Goal: Task Accomplishment & Management: Manage account settings

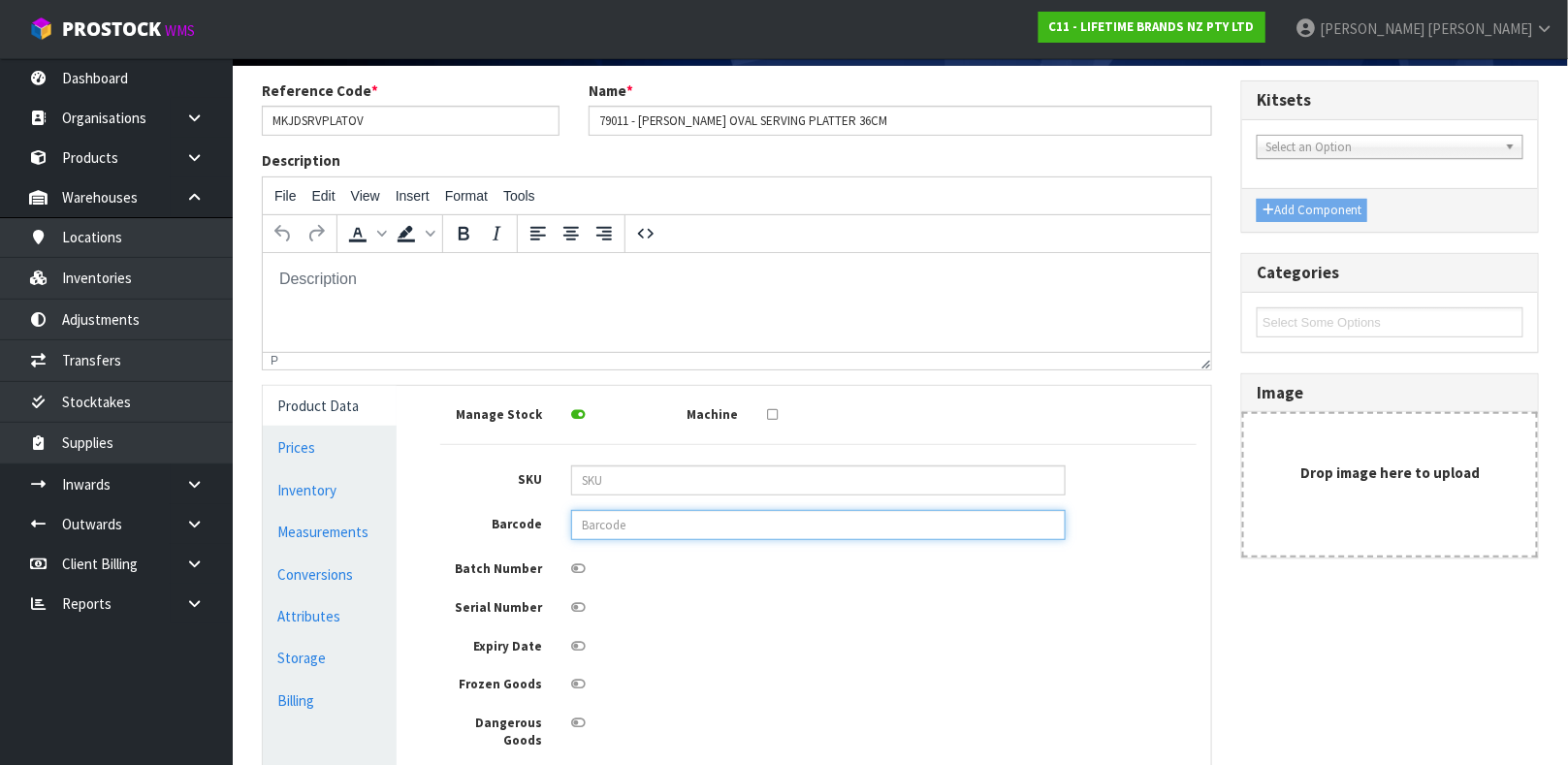
scroll to position [137, 0]
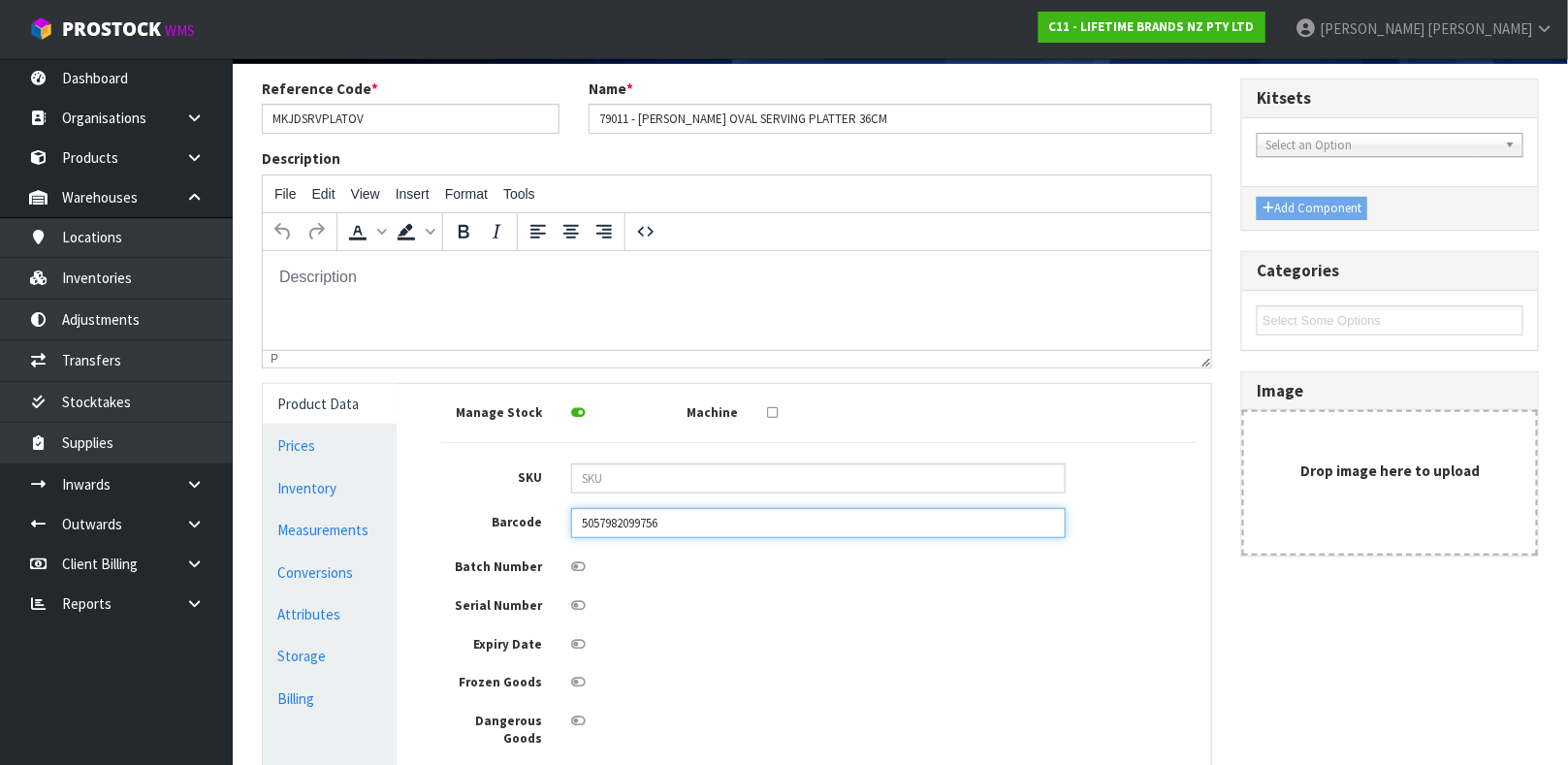
type input "5057982099756"
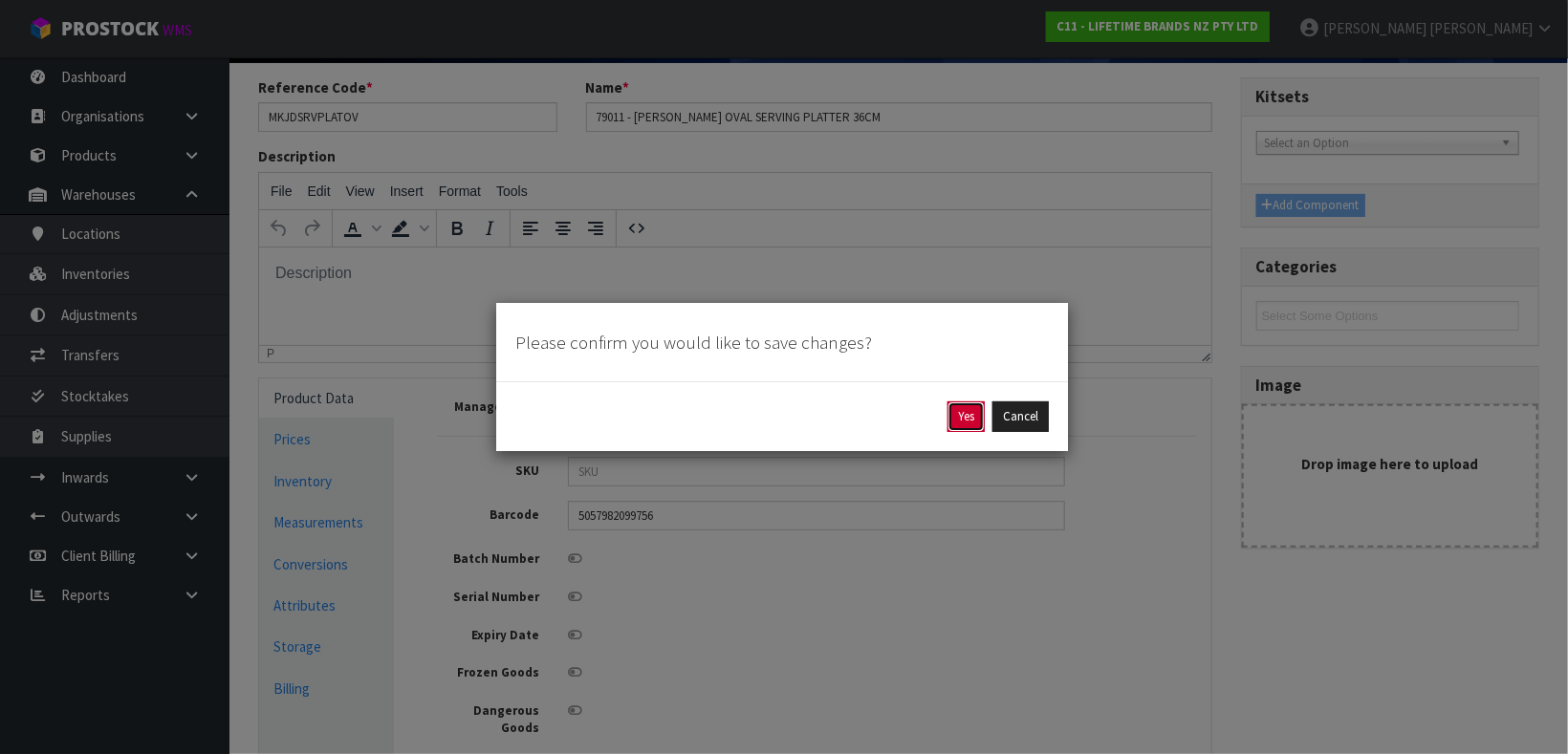
click at [950, 417] on button "Yes" at bounding box center [966, 417] width 37 height 31
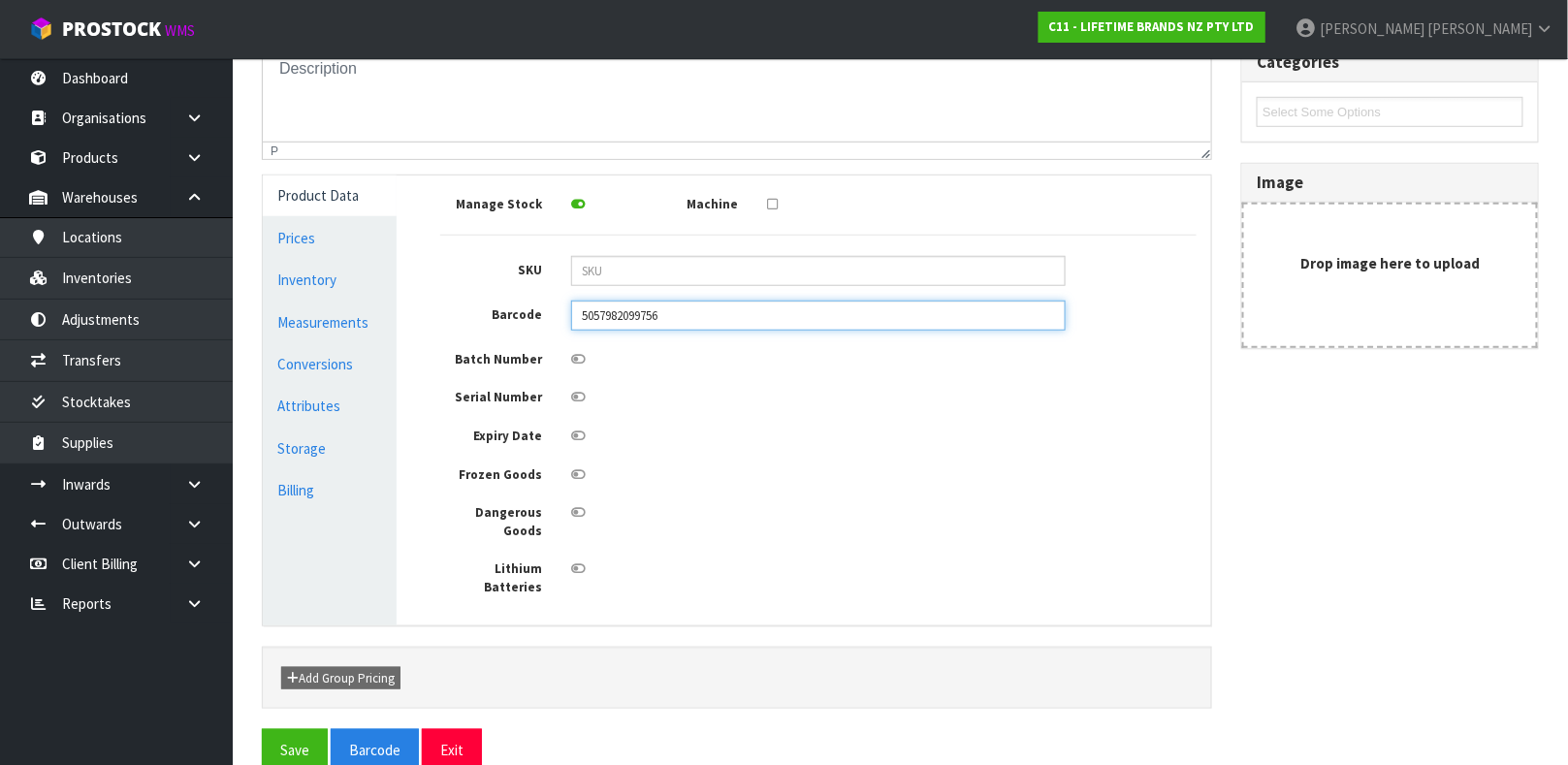
scroll to position [415, 0]
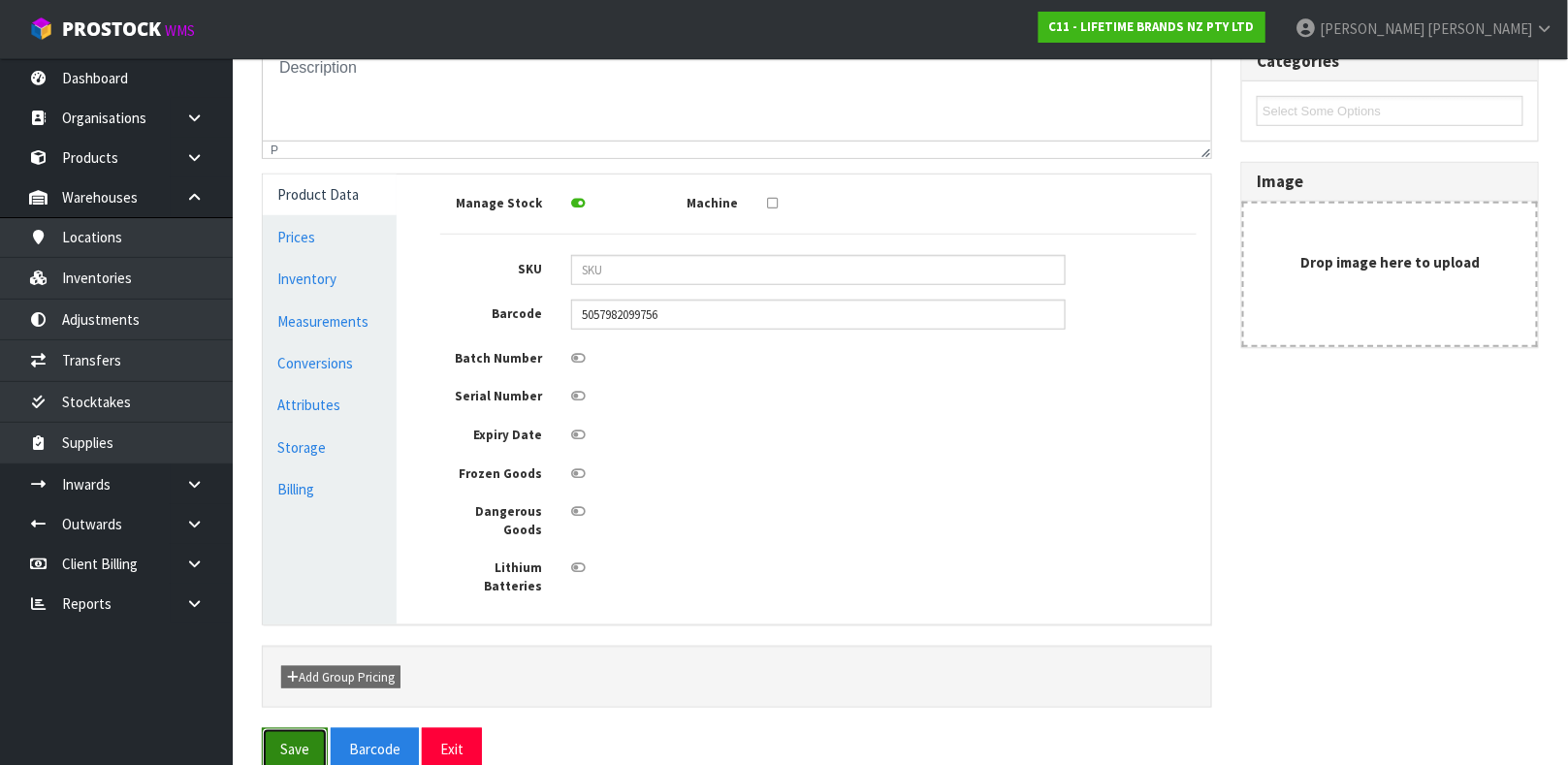
click at [281, 729] on button "Save" at bounding box center [294, 749] width 66 height 41
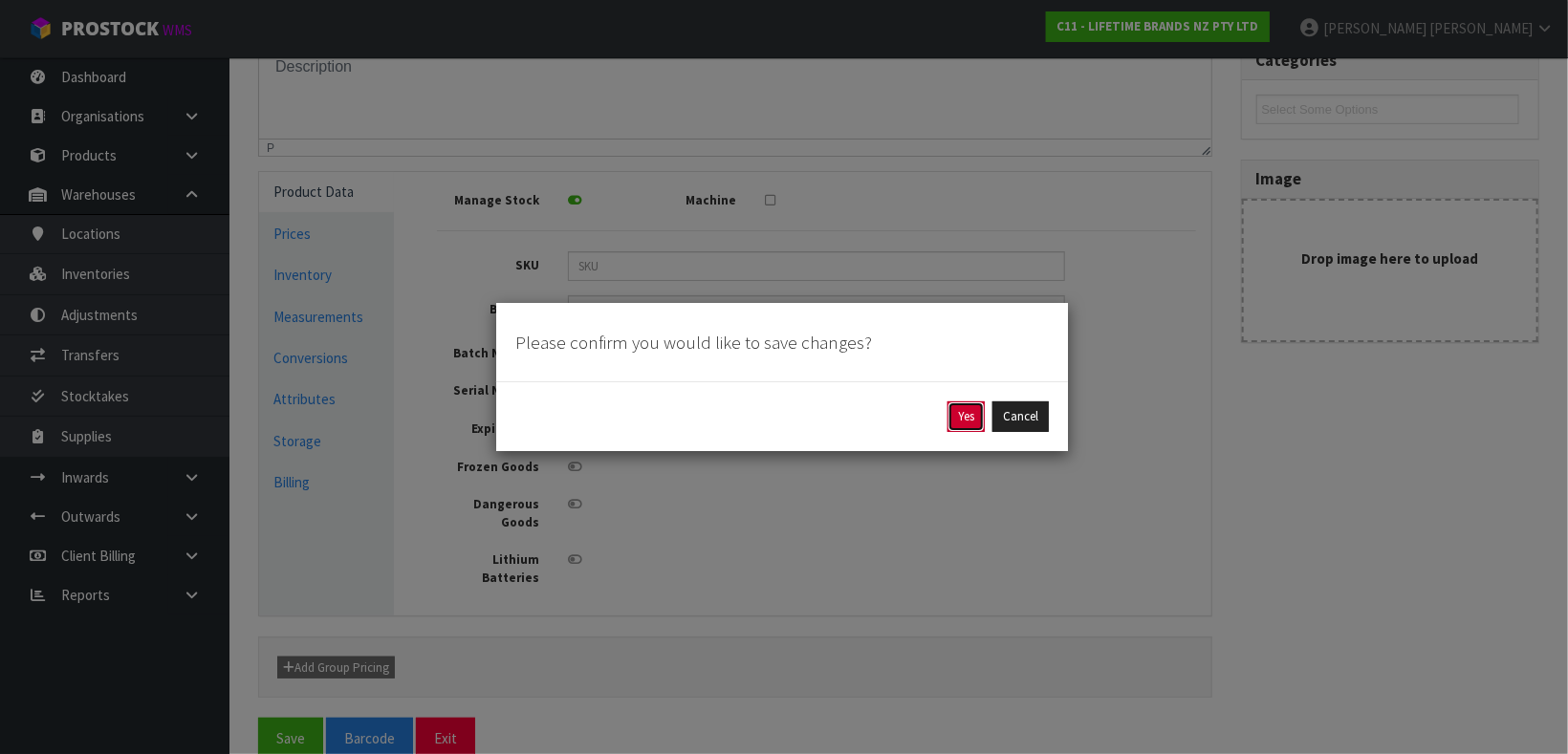
click at [953, 413] on button "Yes" at bounding box center [966, 417] width 37 height 31
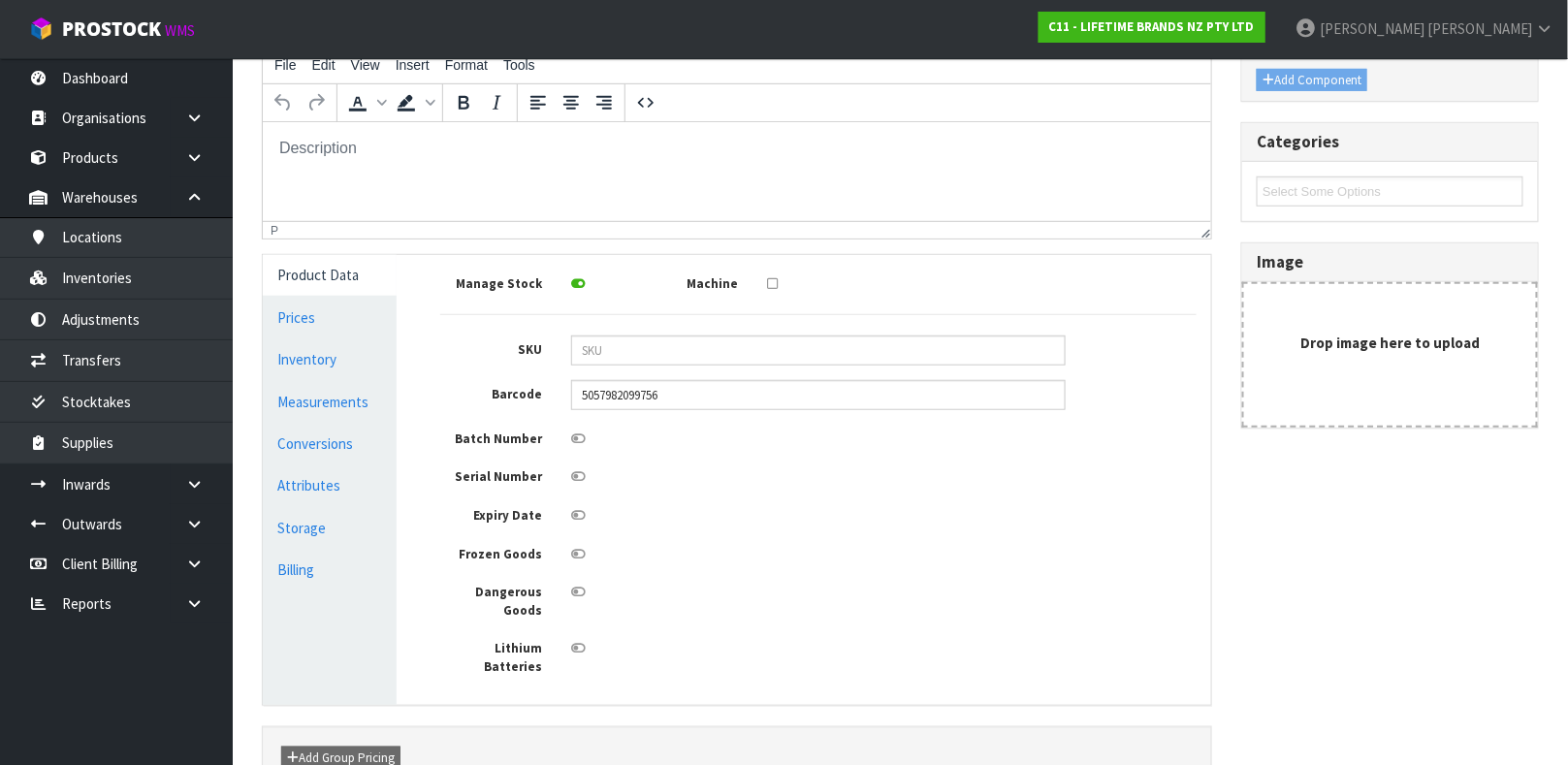
scroll to position [342, 0]
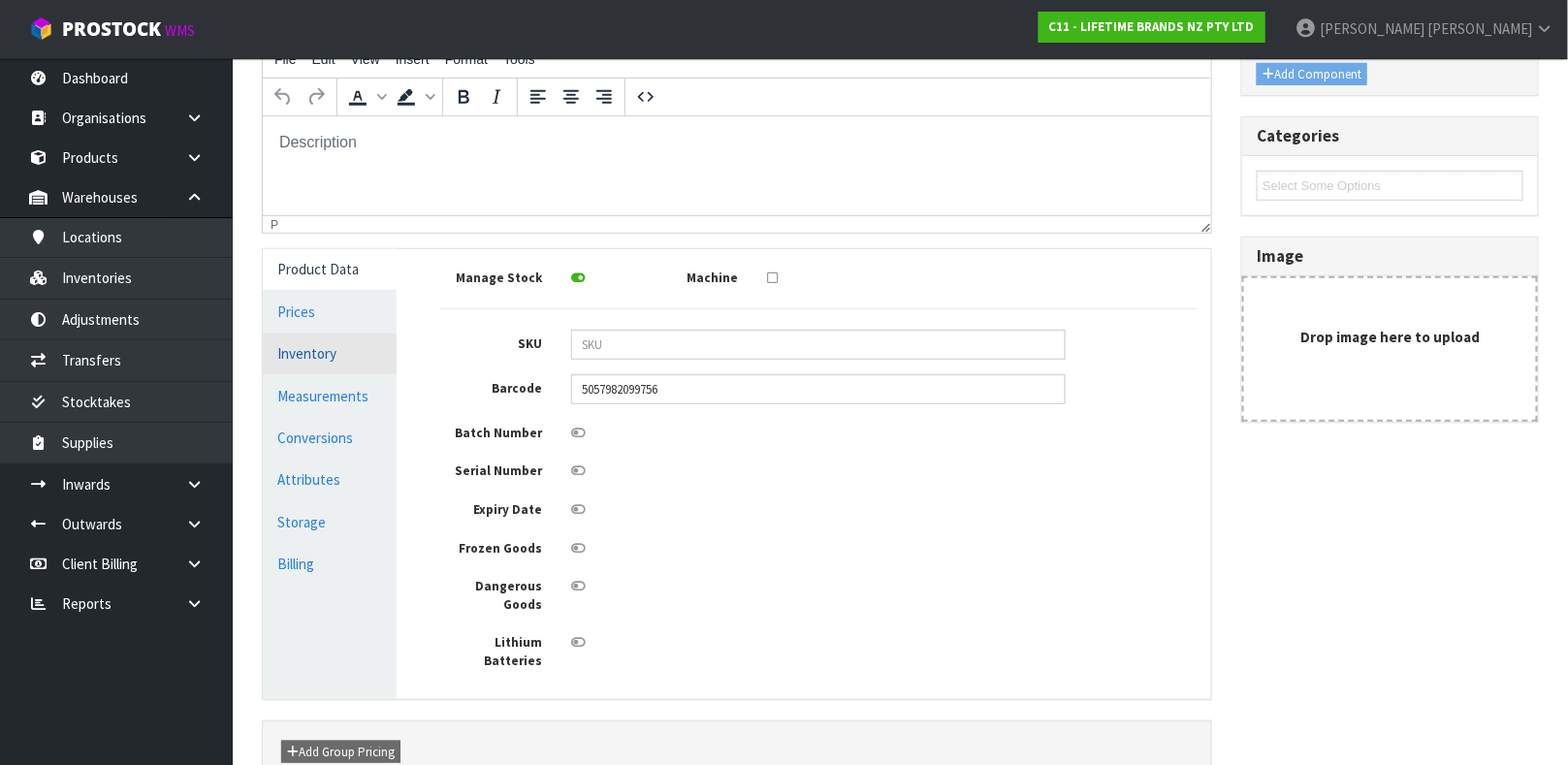
click at [312, 359] on link "Inventory" at bounding box center [330, 353] width 134 height 39
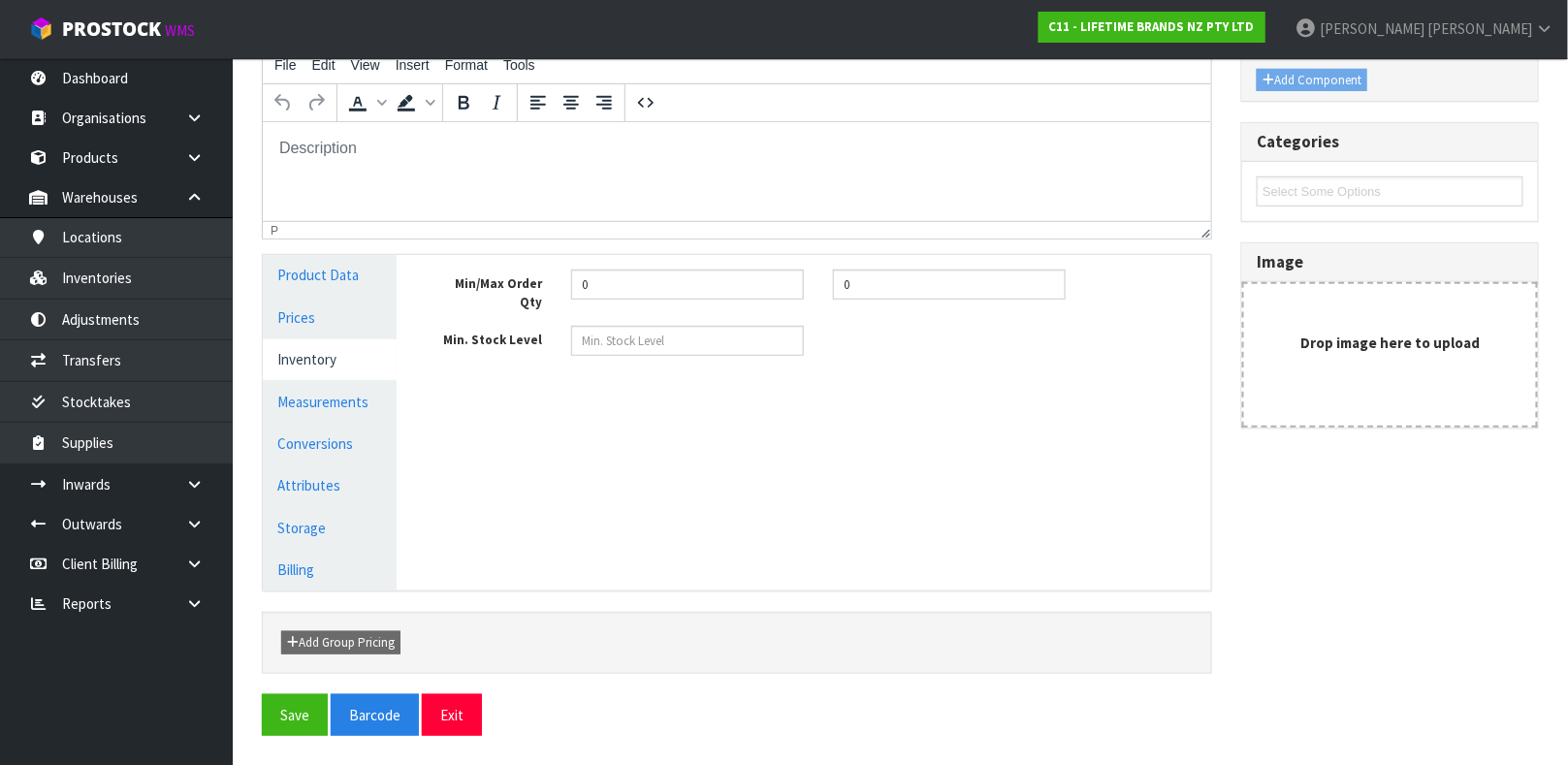
scroll to position [336, 0]
click at [316, 393] on link "Measurements" at bounding box center [330, 402] width 134 height 39
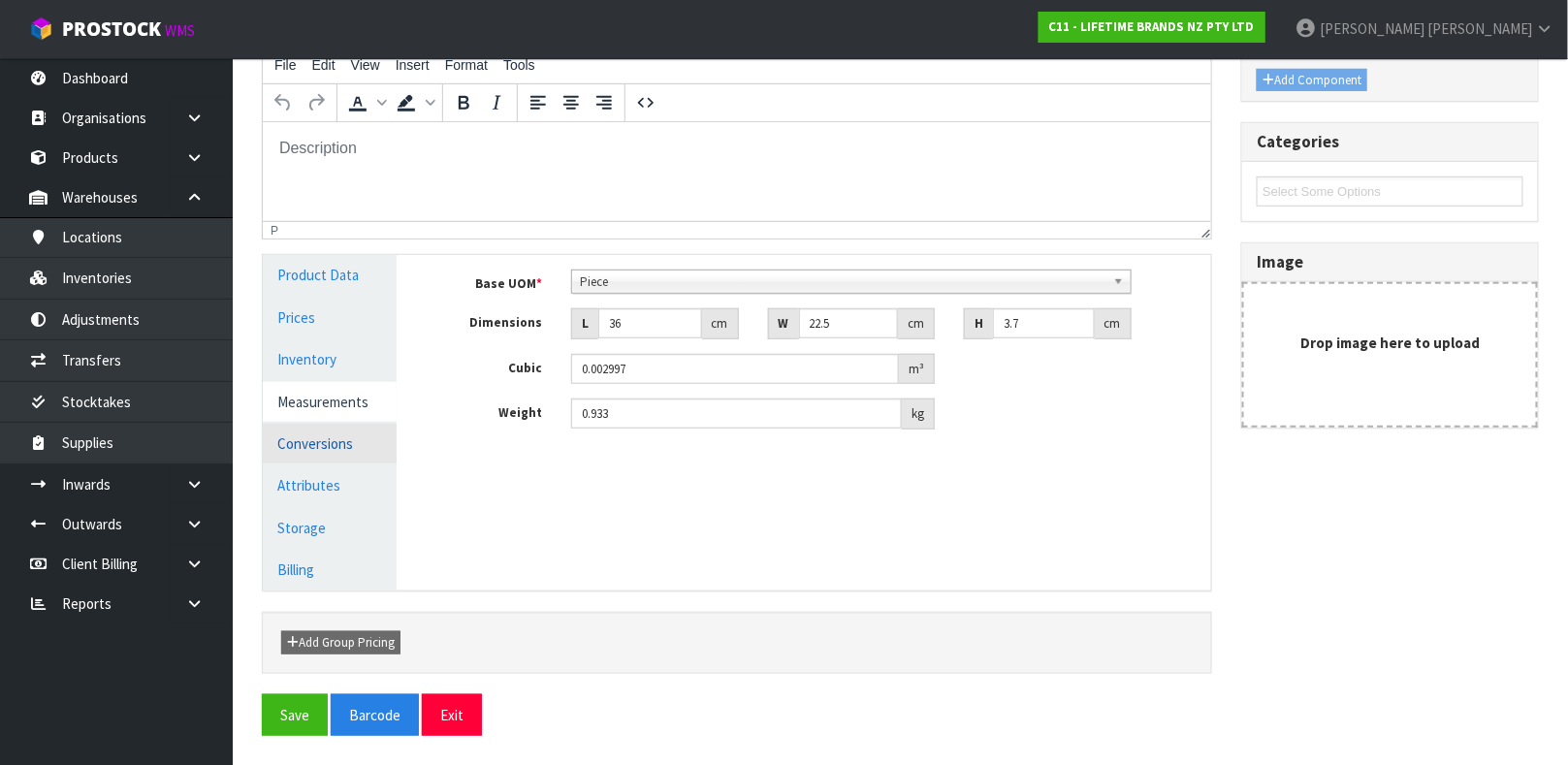
click at [289, 435] on link "Conversions" at bounding box center [330, 443] width 134 height 39
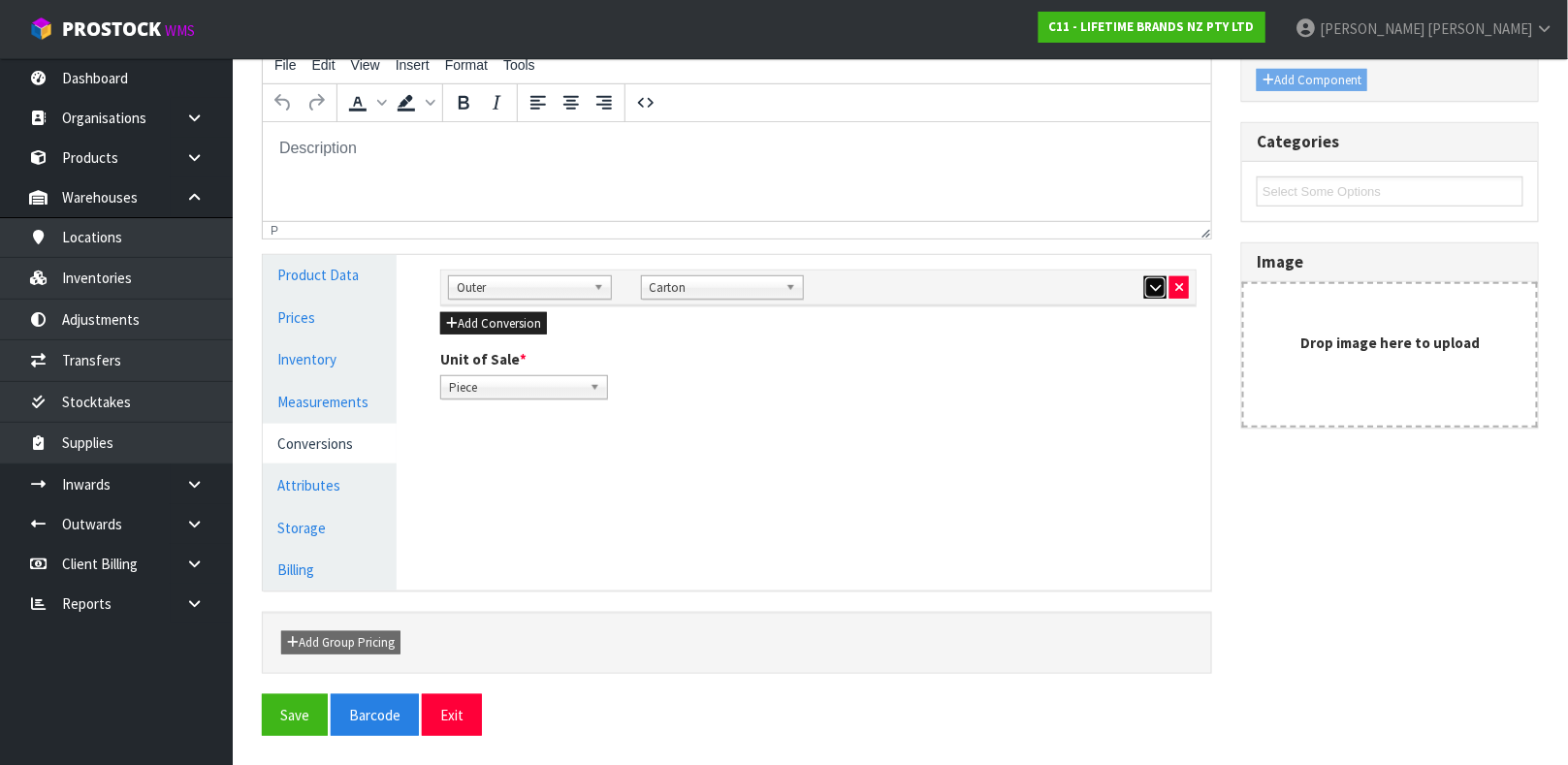
click at [1157, 293] on button "button" at bounding box center [1155, 288] width 23 height 24
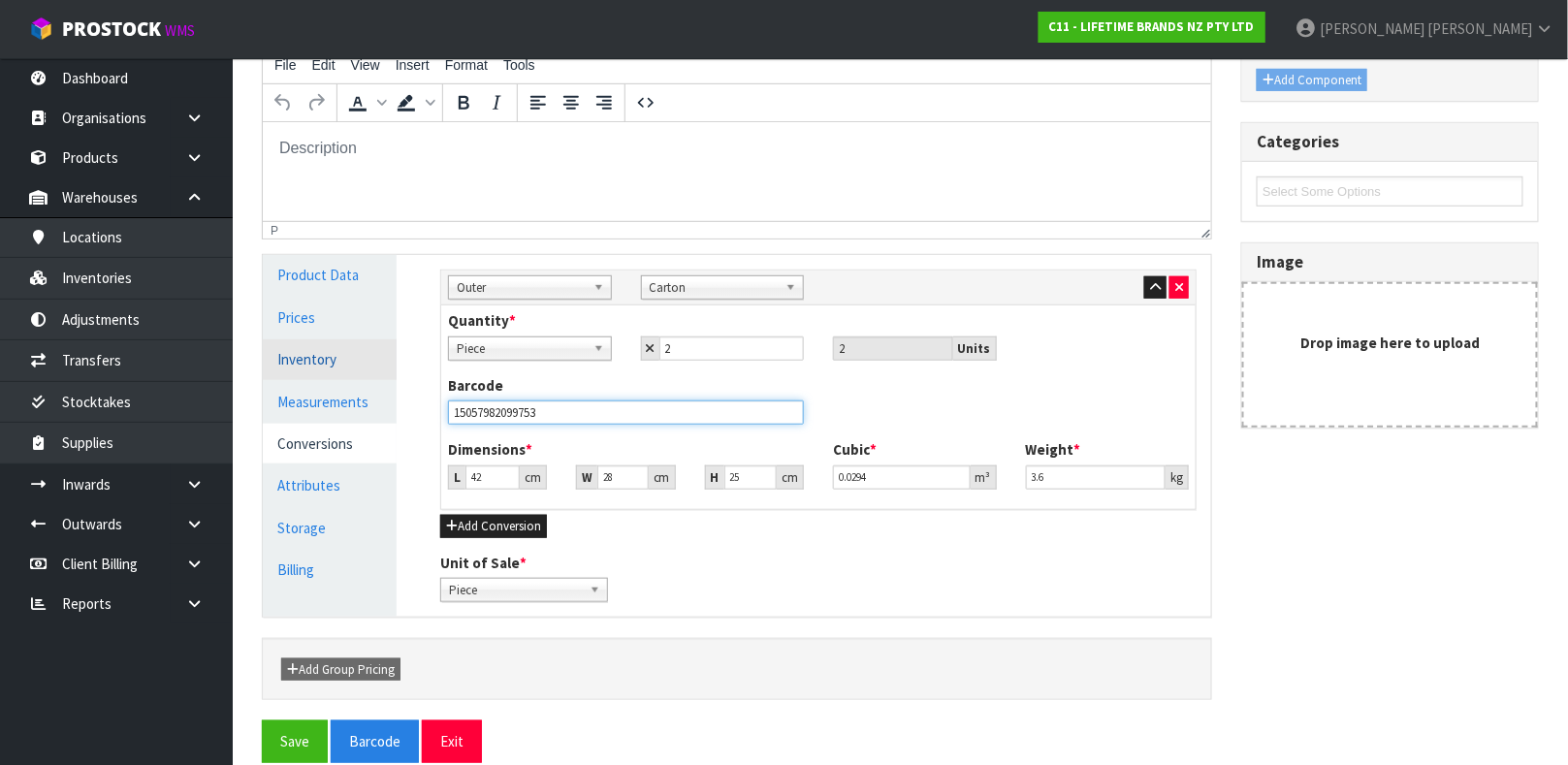
drag, startPoint x: 673, startPoint y: 409, endPoint x: 283, endPoint y: 366, distance: 392.4
click at [283, 366] on div "Product Data Prices Inventory Measurements Conversions Attributes Storage Billi…" at bounding box center [737, 435] width 978 height 361
type input "5057982099756"
click at [262, 721] on button "Save" at bounding box center [294, 741] width 66 height 41
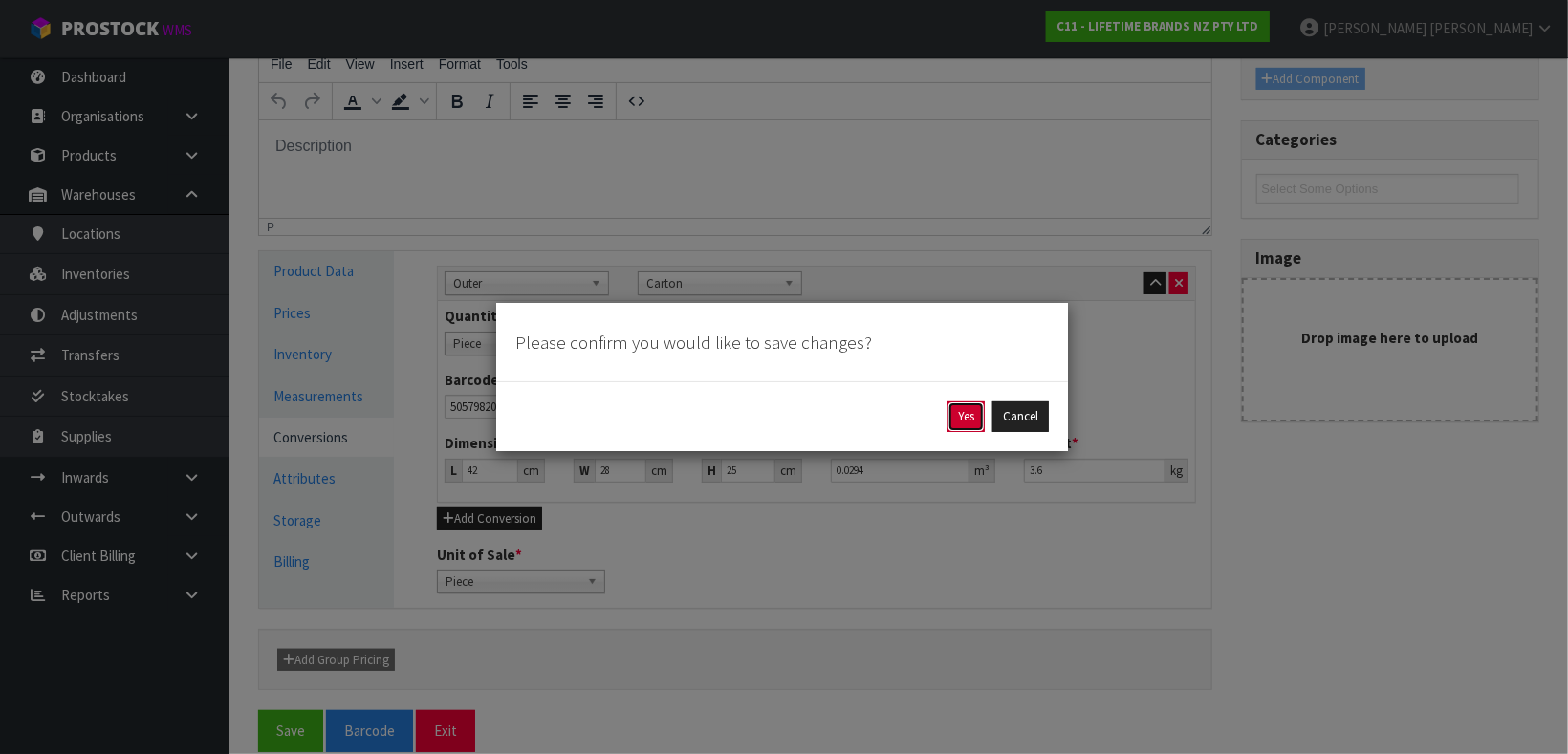
click at [976, 408] on button "Yes" at bounding box center [966, 417] width 37 height 31
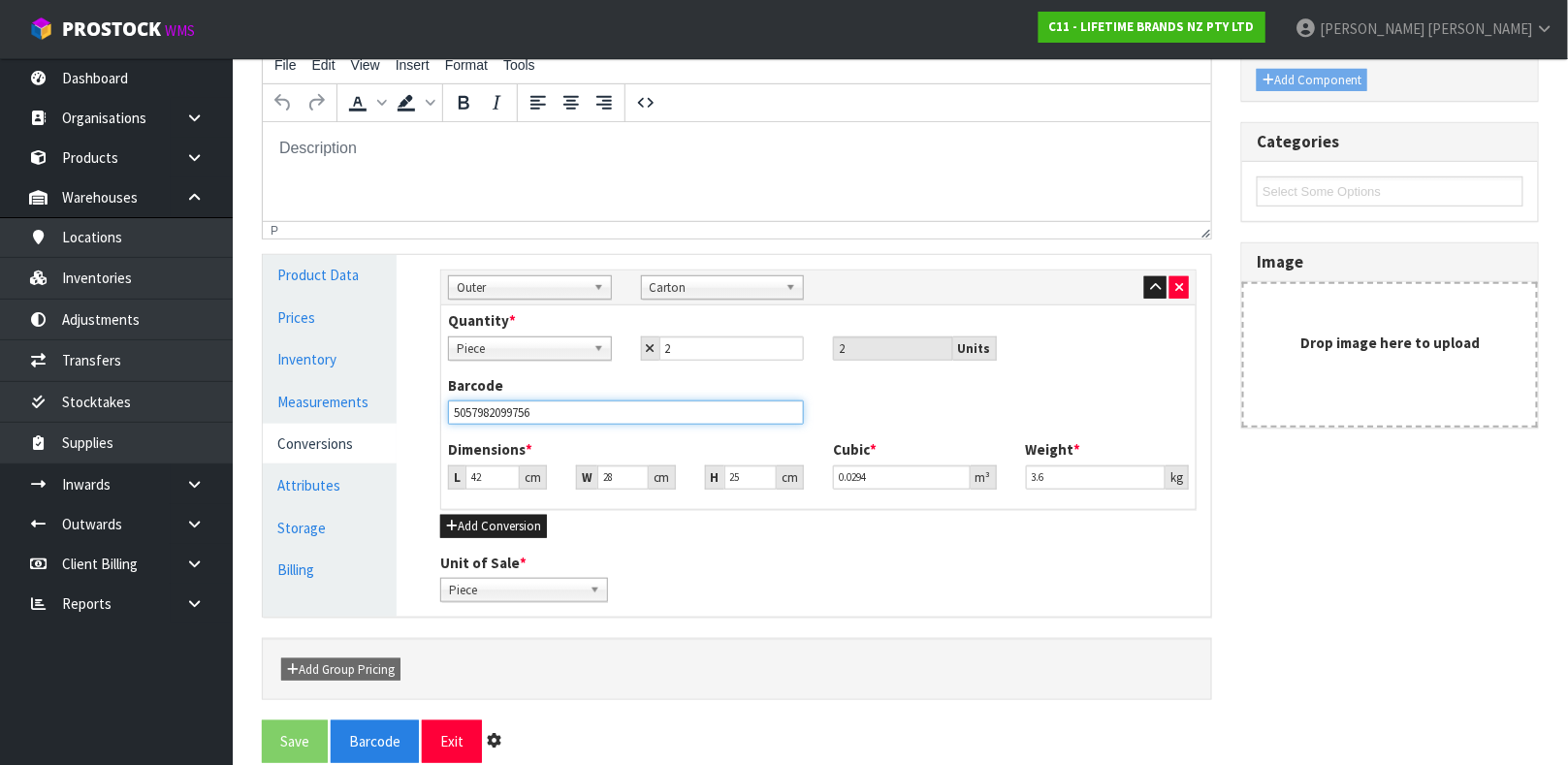
scroll to position [0, 0]
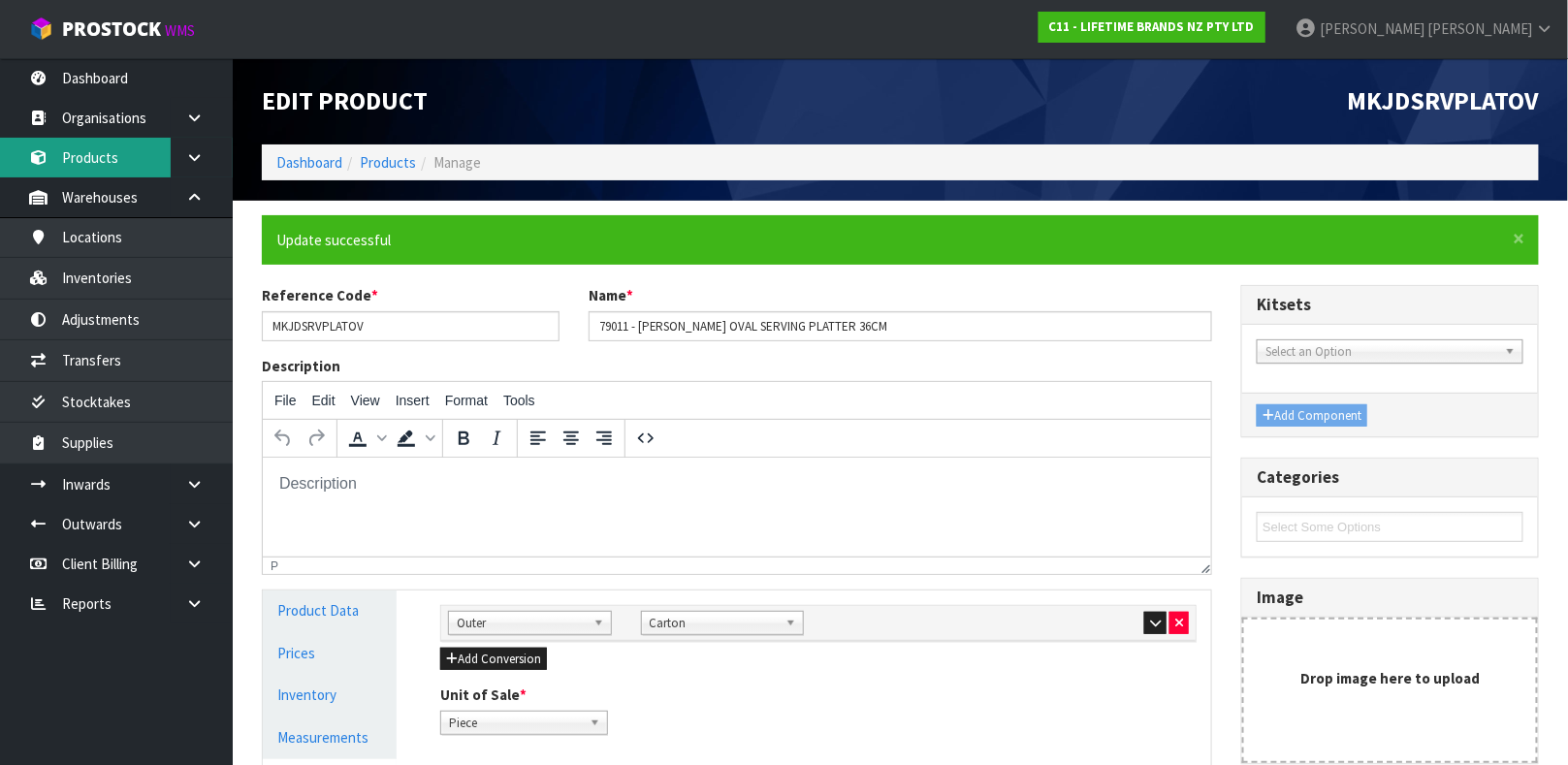
click at [156, 170] on link "Products" at bounding box center [116, 158] width 232 height 39
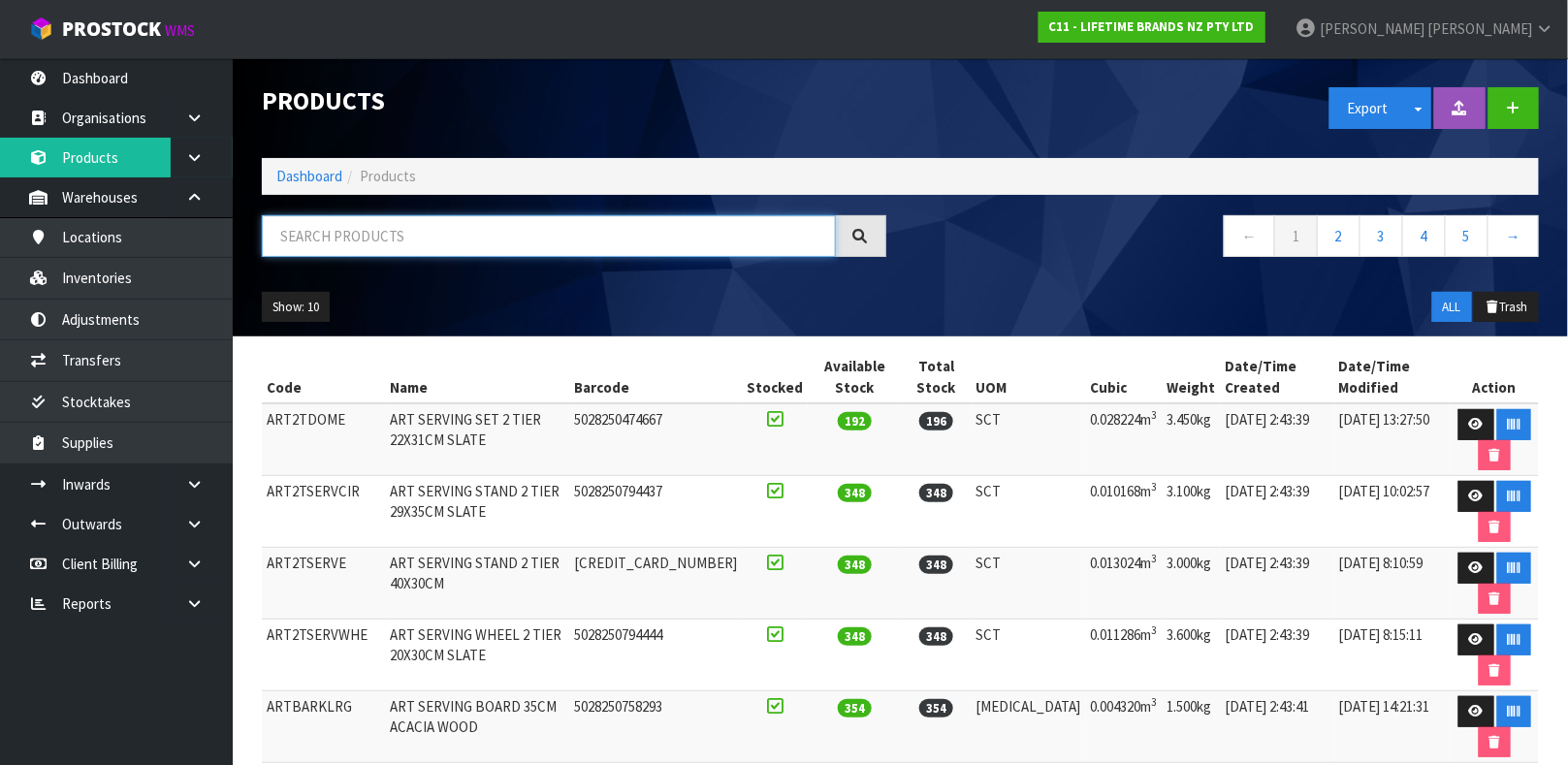
click at [403, 221] on input "text" at bounding box center [549, 236] width 574 height 41
type input "15057982099753"
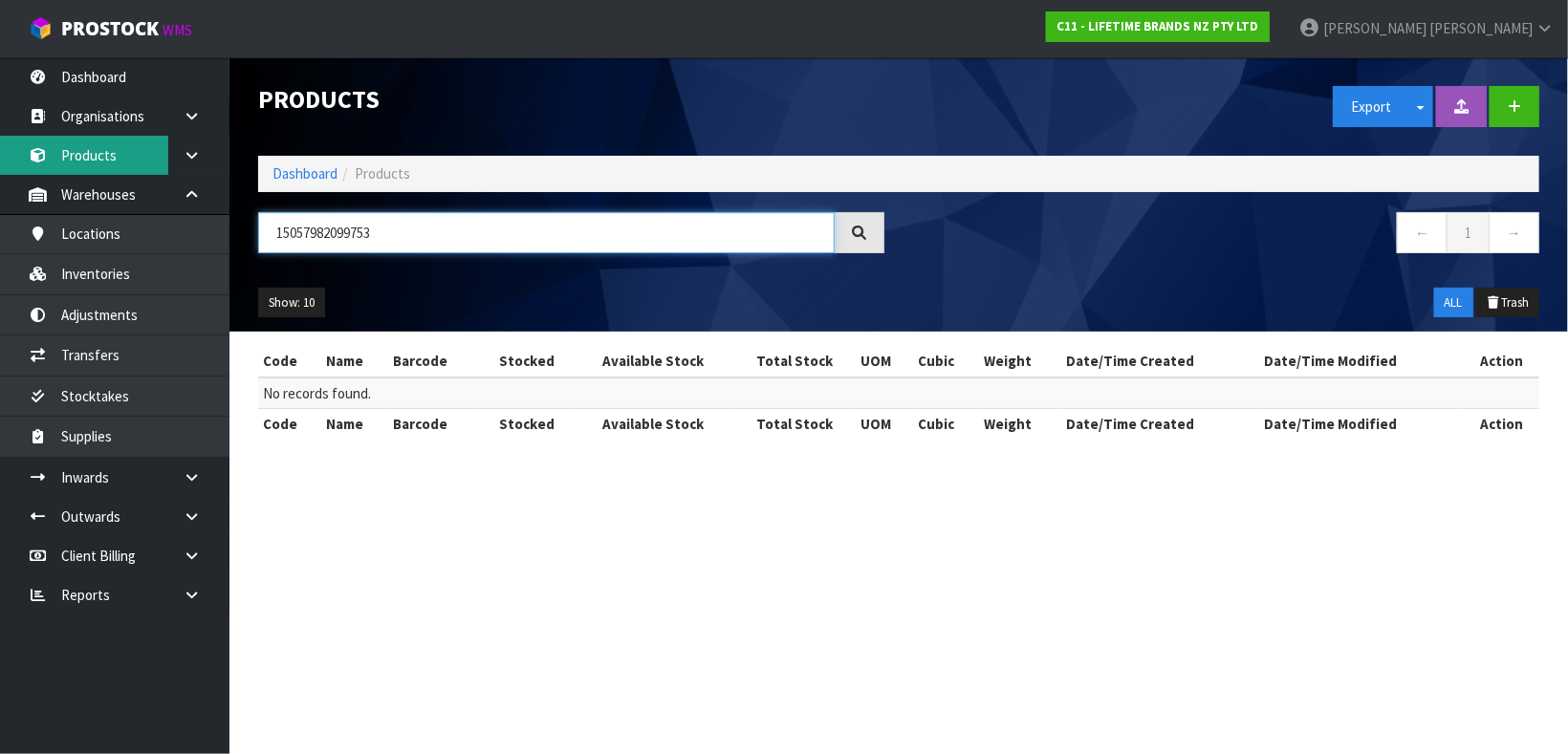
drag, startPoint x: 384, startPoint y: 237, endPoint x: 0, endPoint y: 155, distance: 392.7
click at [0, 155] on body "Toggle navigation ProStock WMS C11 - LIFETIME BRANDS NZ PTY LTD [PERSON_NAME] L…" at bounding box center [784, 377] width 1568 height 754
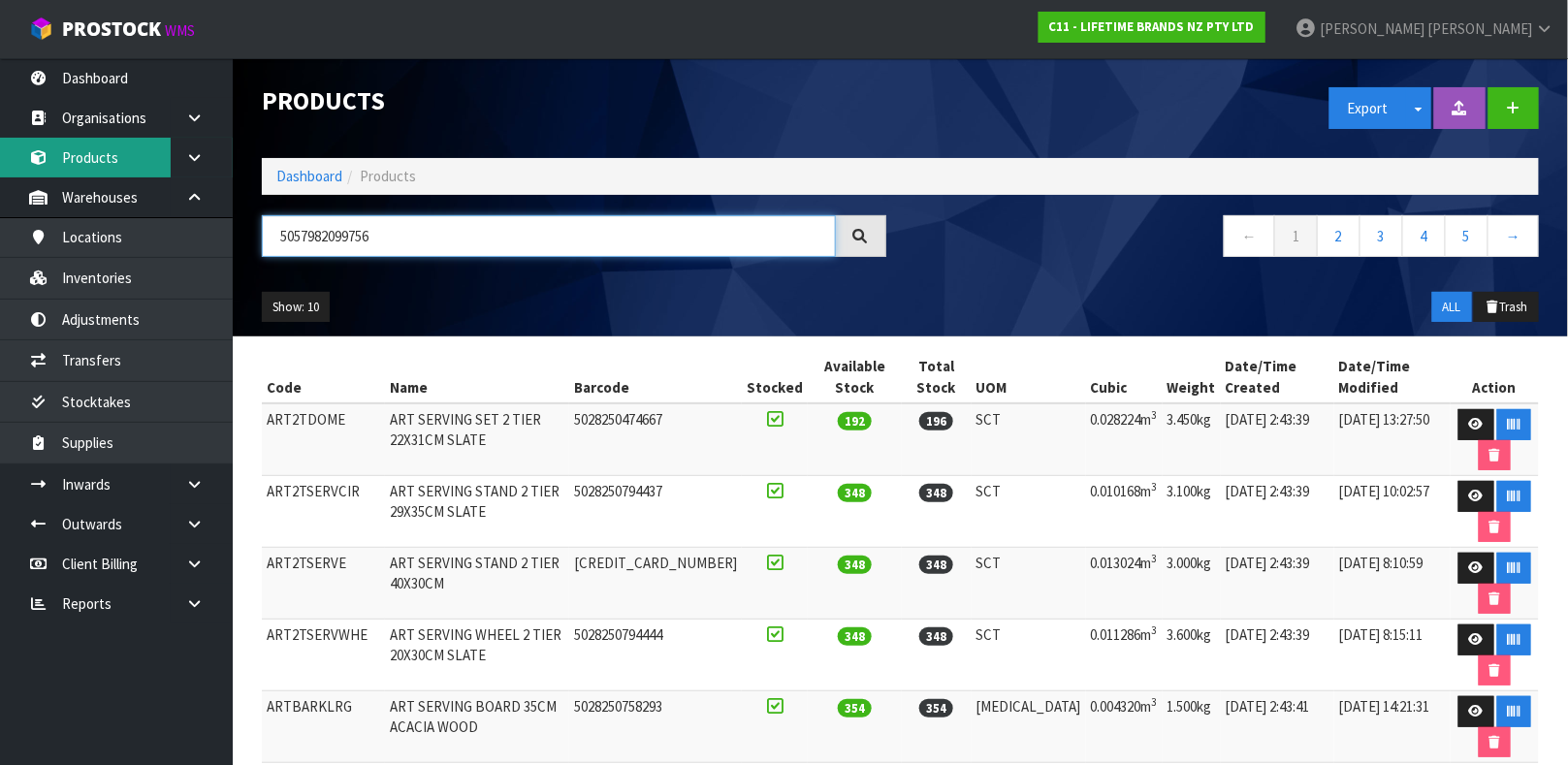
type input "5057982099756"
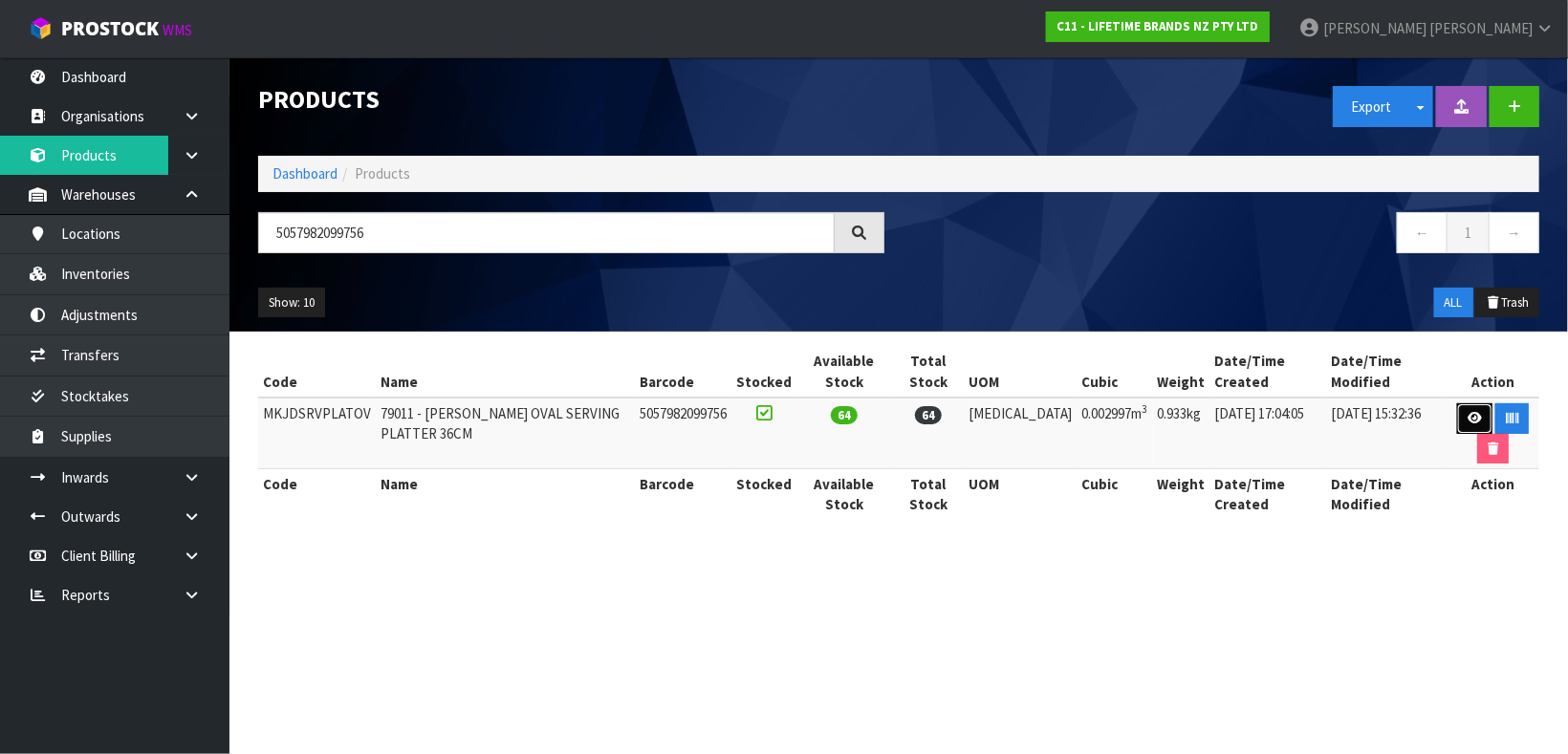
click at [1470, 412] on icon at bounding box center [1475, 417] width 15 height 13
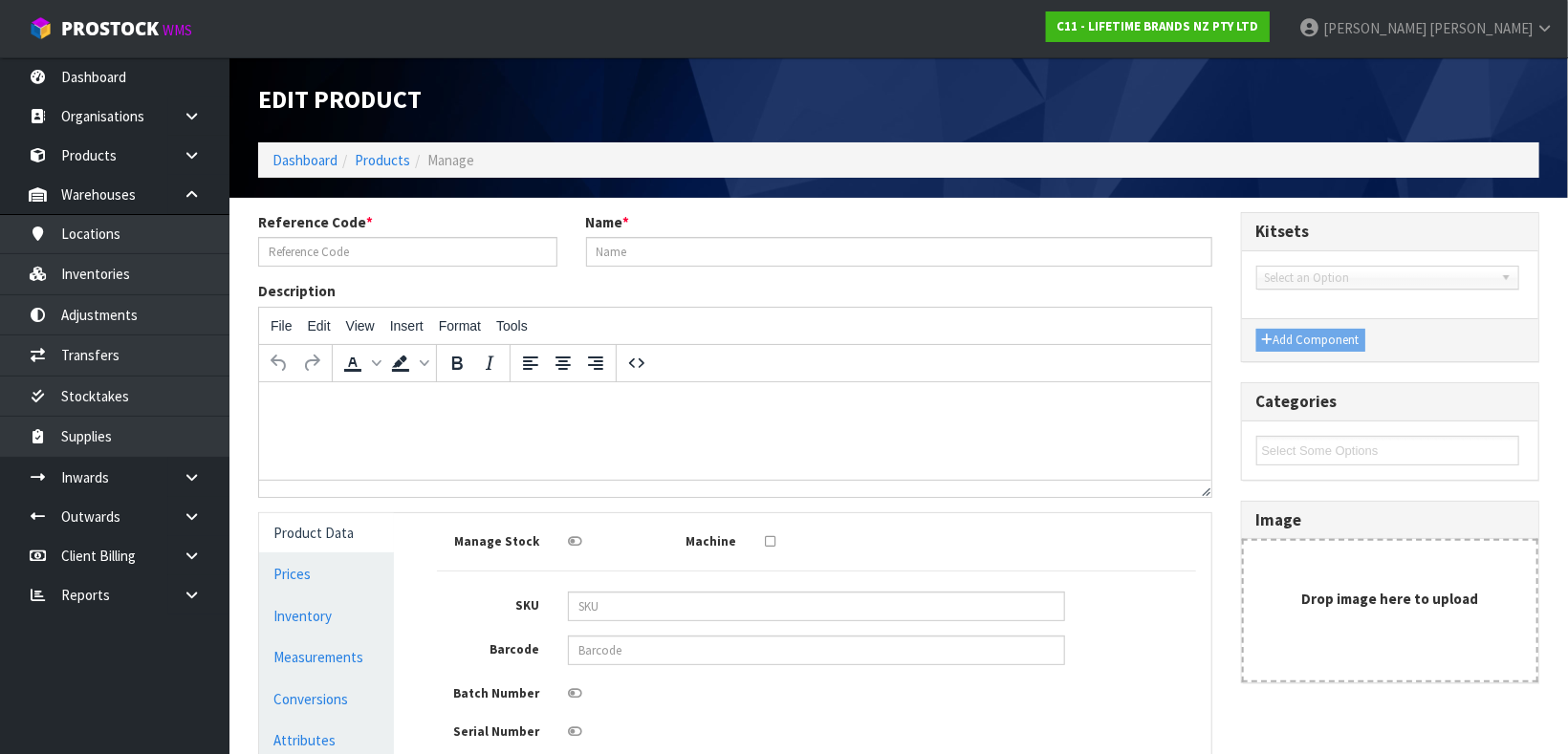
type input "MKJDSRVPLATOV"
type input "79011 - [PERSON_NAME] OVAL SERVING PLATTER 36CM"
type input "5057982099756"
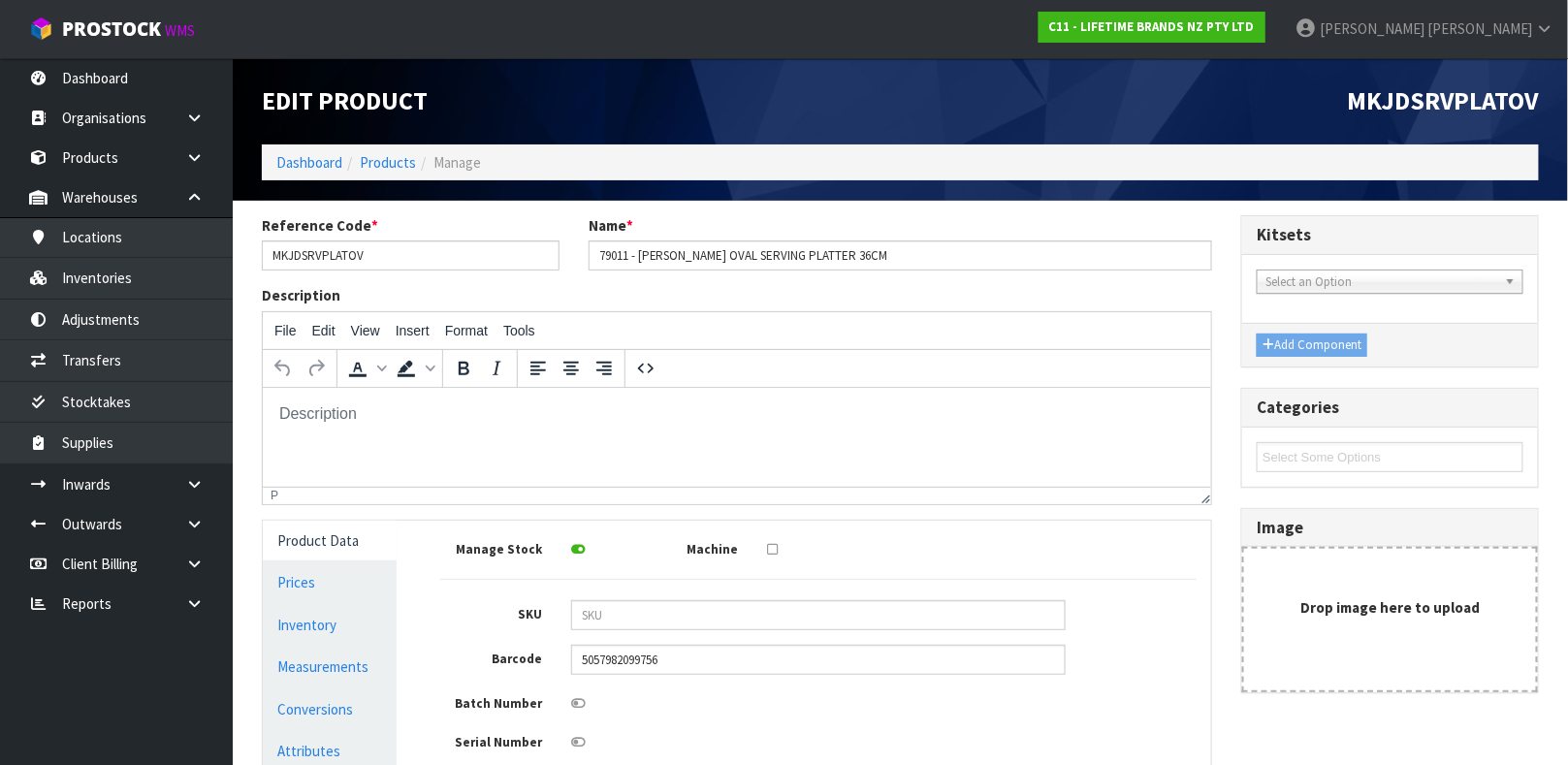
scroll to position [348, 0]
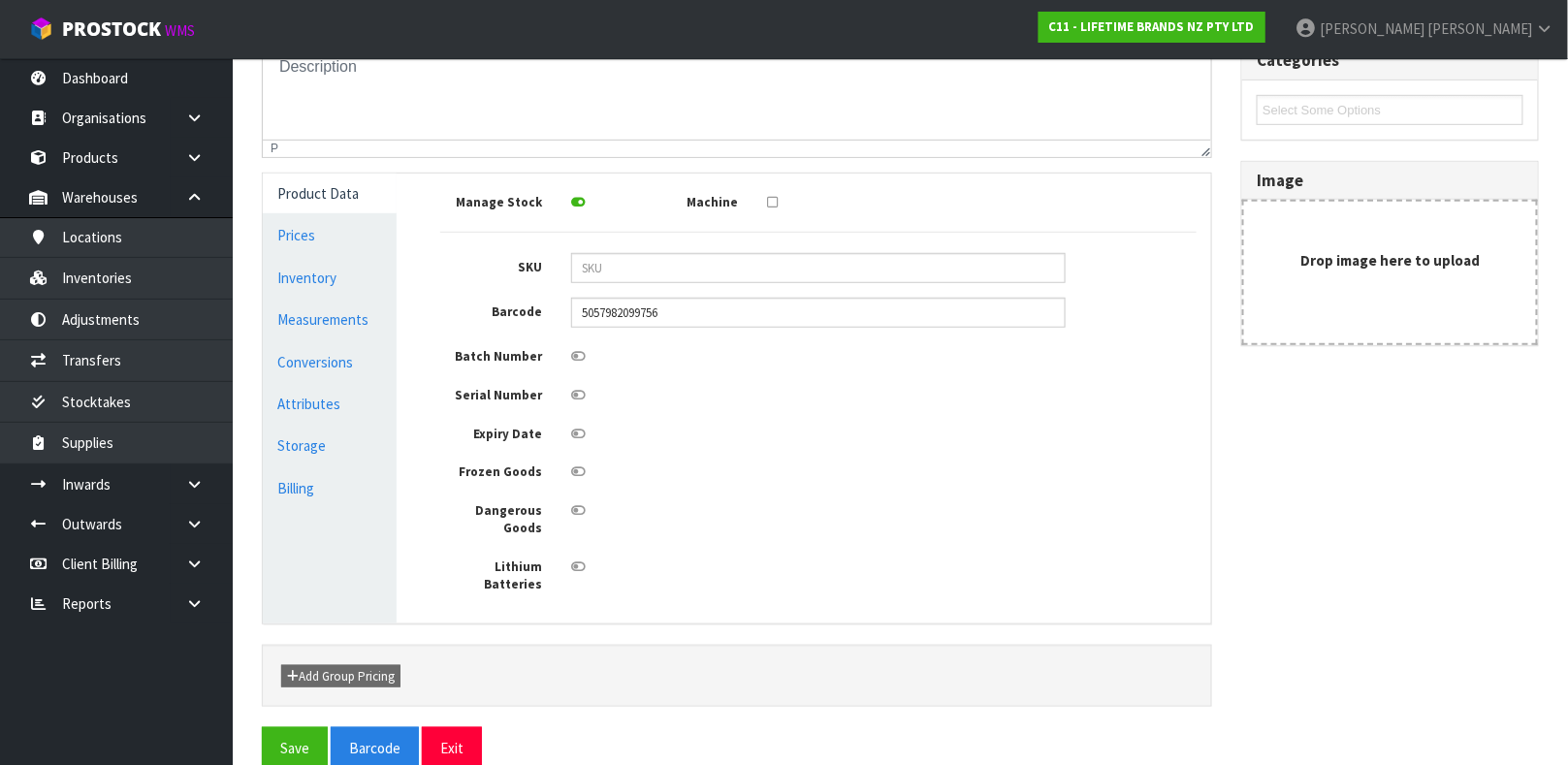
drag, startPoint x: 1567, startPoint y: 642, endPoint x: 1566, endPoint y: 665, distance: 23.0
click at [1566, 665] on section "Reference Code * MKJDSRVPLATOV Name * 79011 - [PERSON_NAME] OVAL SERVING PLATTE…" at bounding box center [900, 325] width 1336 height 944
drag, startPoint x: 668, startPoint y: 307, endPoint x: 545, endPoint y: 323, distance: 124.0
click at [545, 323] on div "Barcode 5057982099756" at bounding box center [818, 312] width 786 height 31
type input "15057982099753"
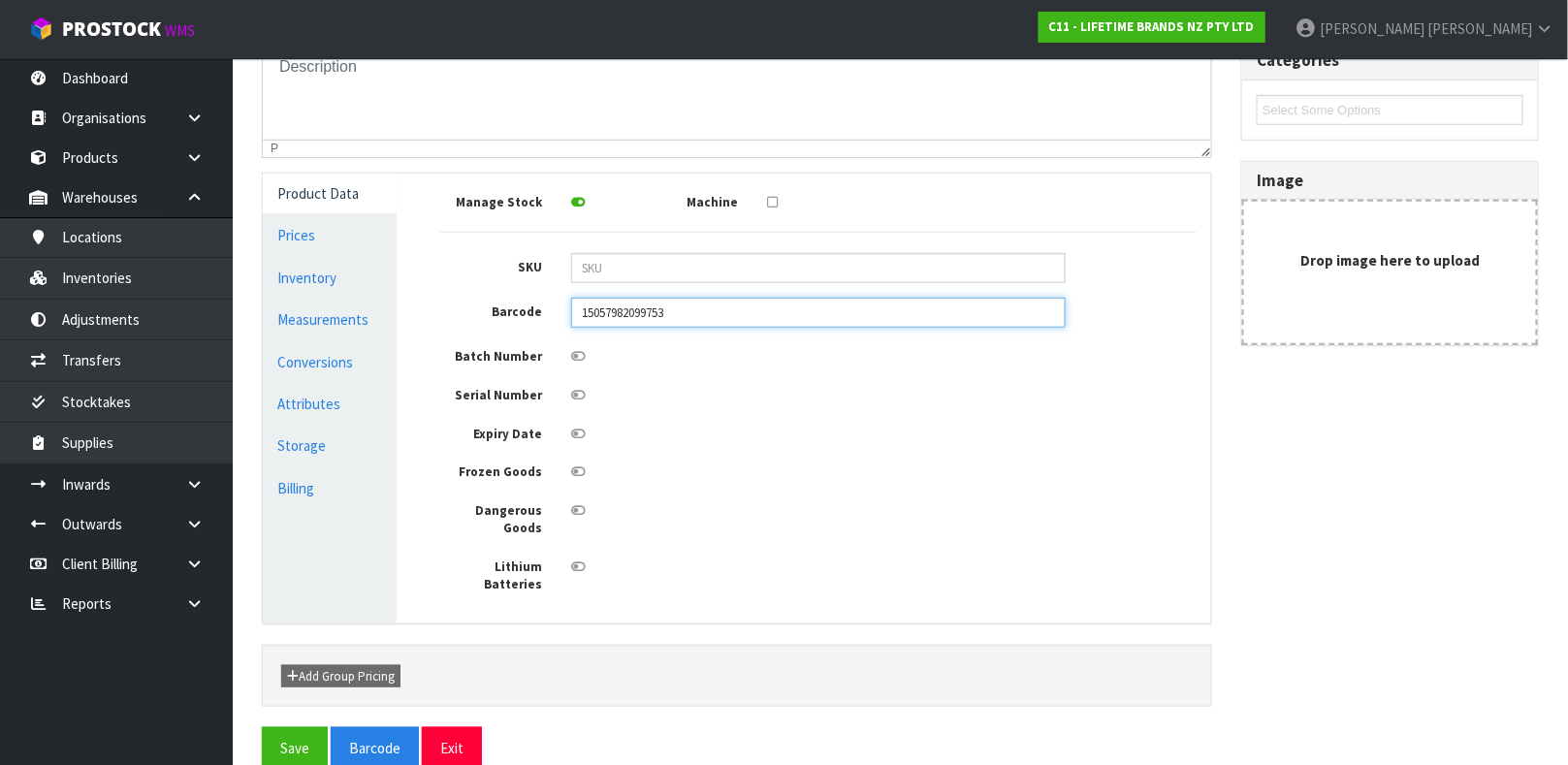
click at [262, 728] on button "Save" at bounding box center [294, 748] width 66 height 41
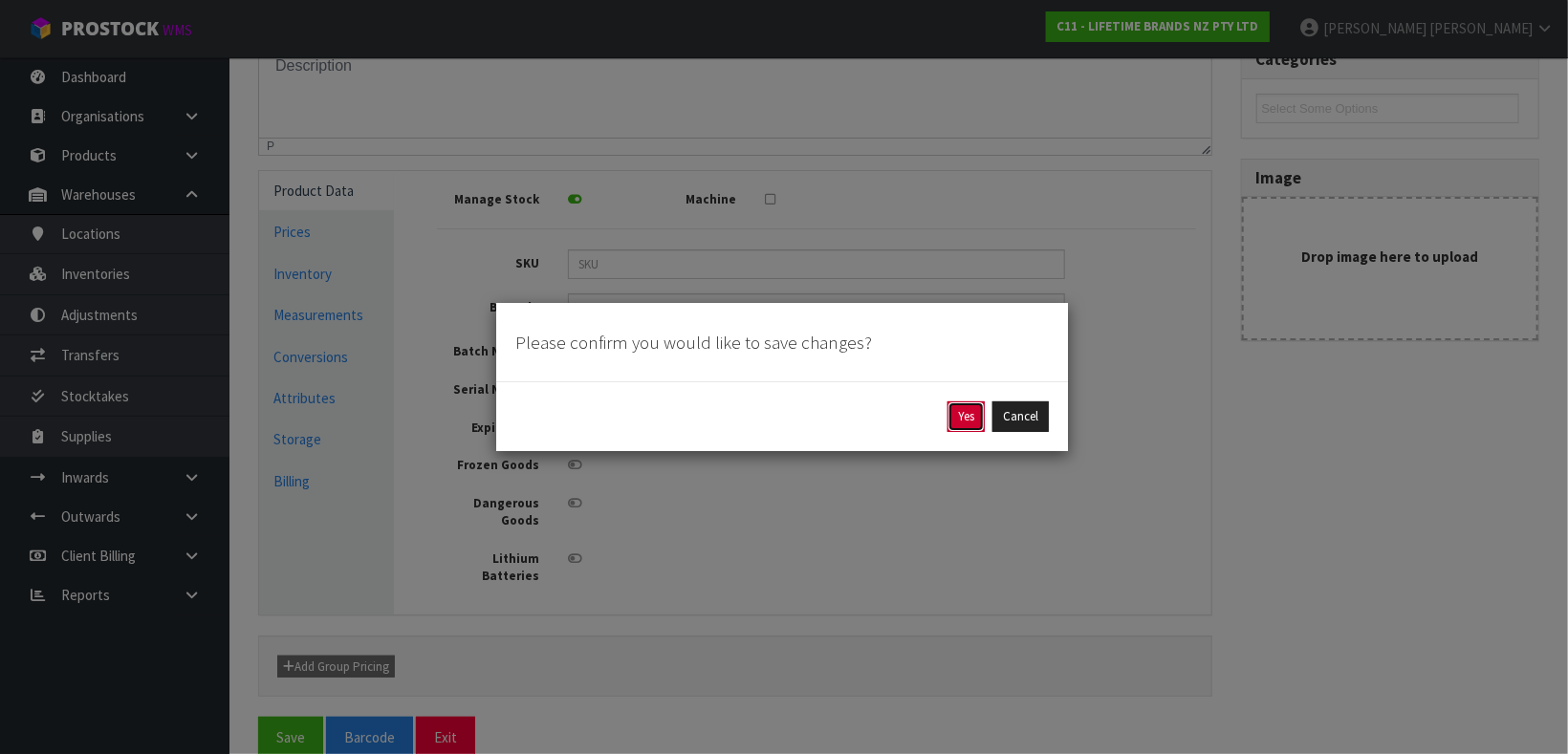
click at [951, 415] on button "Yes" at bounding box center [966, 417] width 37 height 31
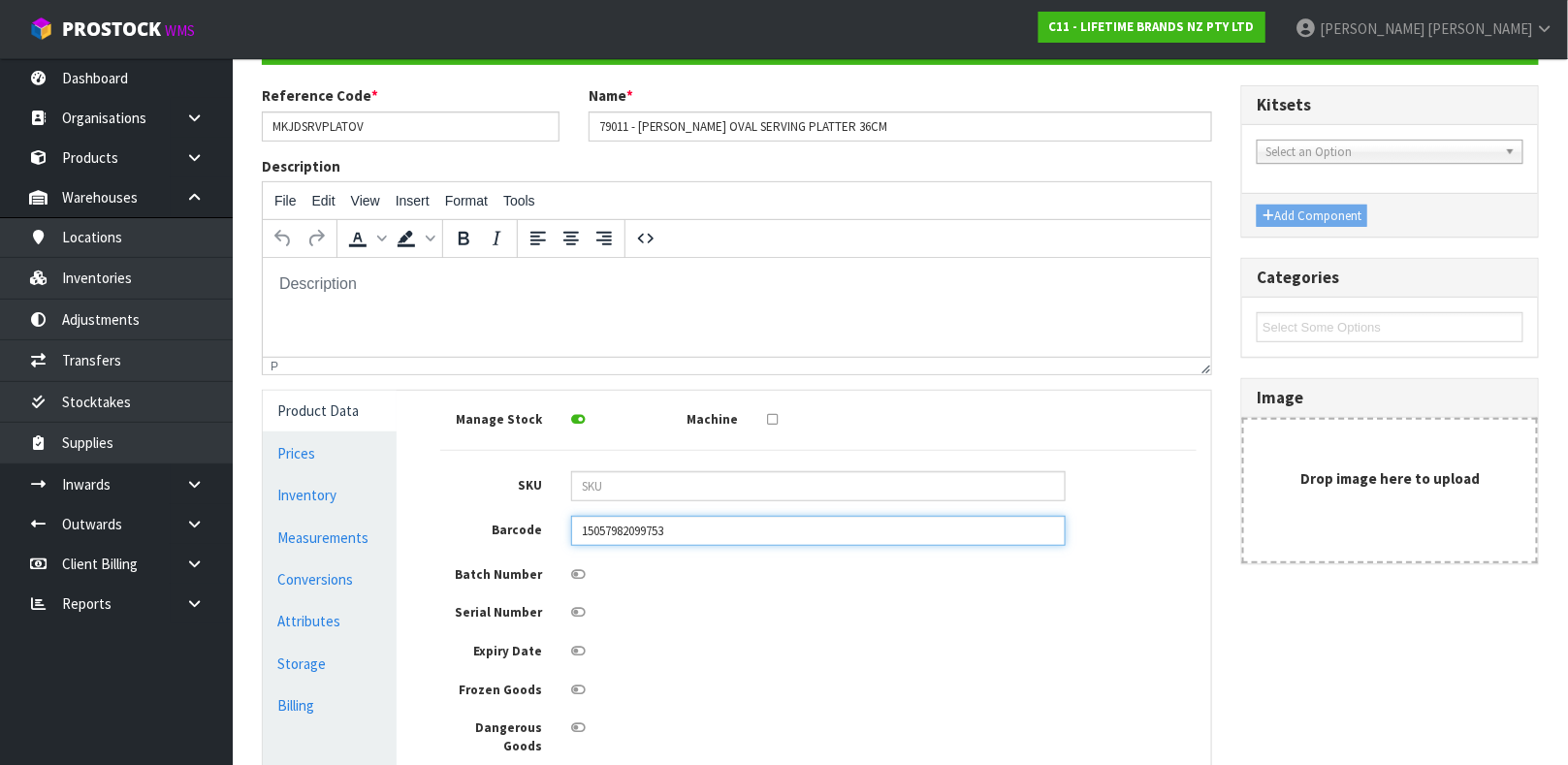
scroll to position [416, 0]
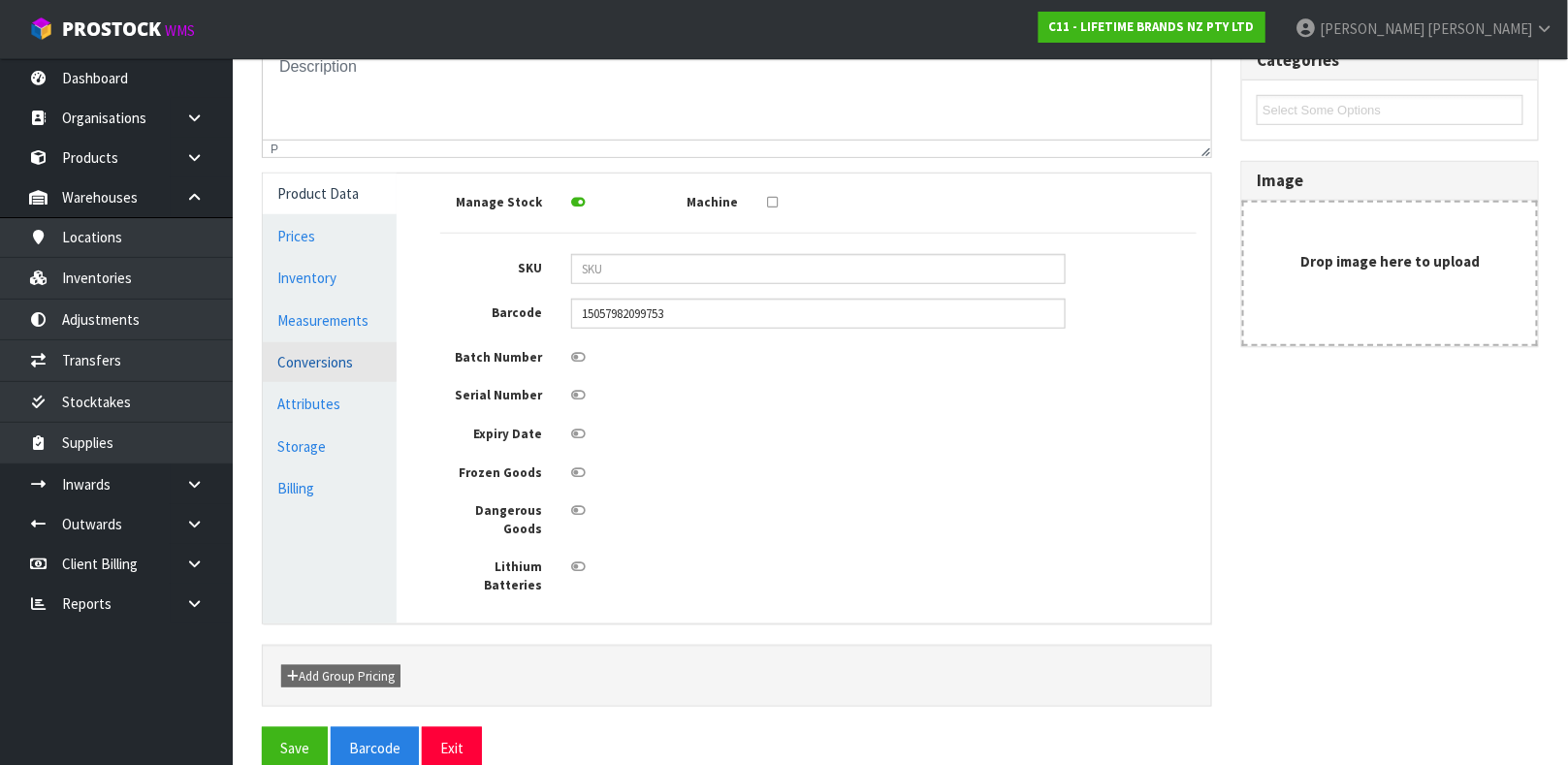
click at [288, 368] on link "Conversions" at bounding box center [330, 362] width 134 height 39
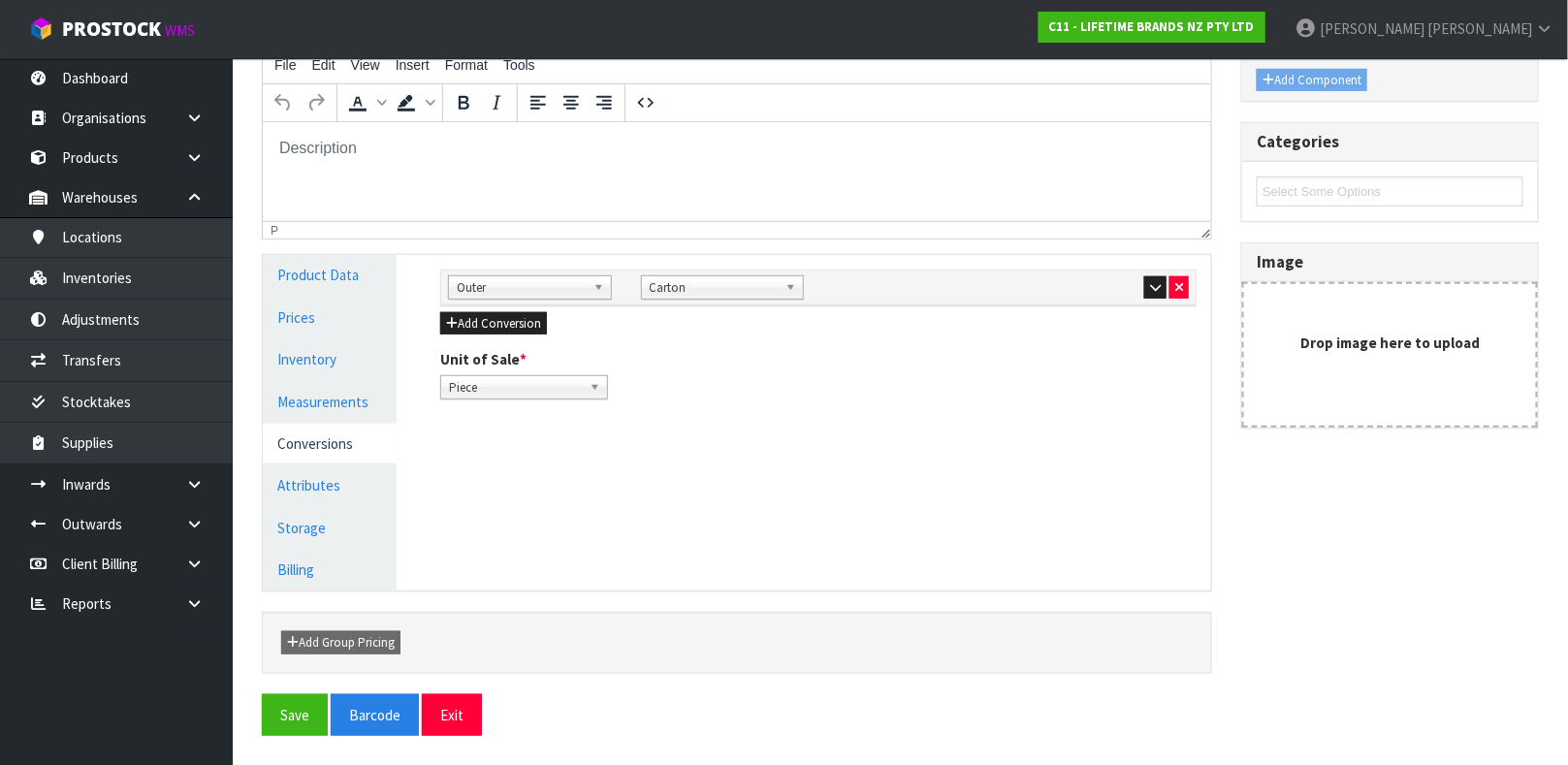
scroll to position [336, 0]
click at [294, 403] on link "Measurements" at bounding box center [330, 402] width 134 height 39
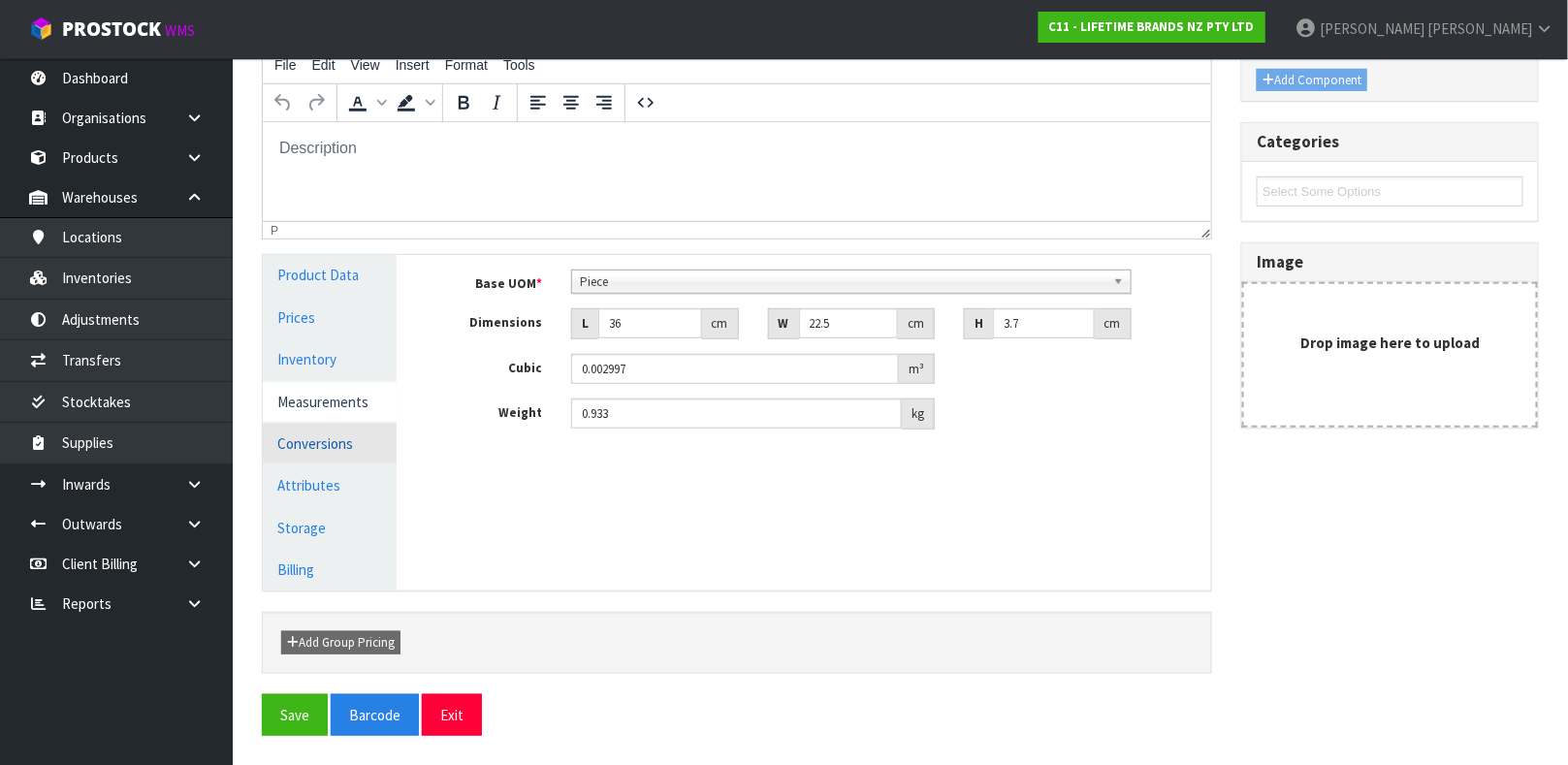
click at [323, 432] on link "Conversions" at bounding box center [330, 443] width 134 height 39
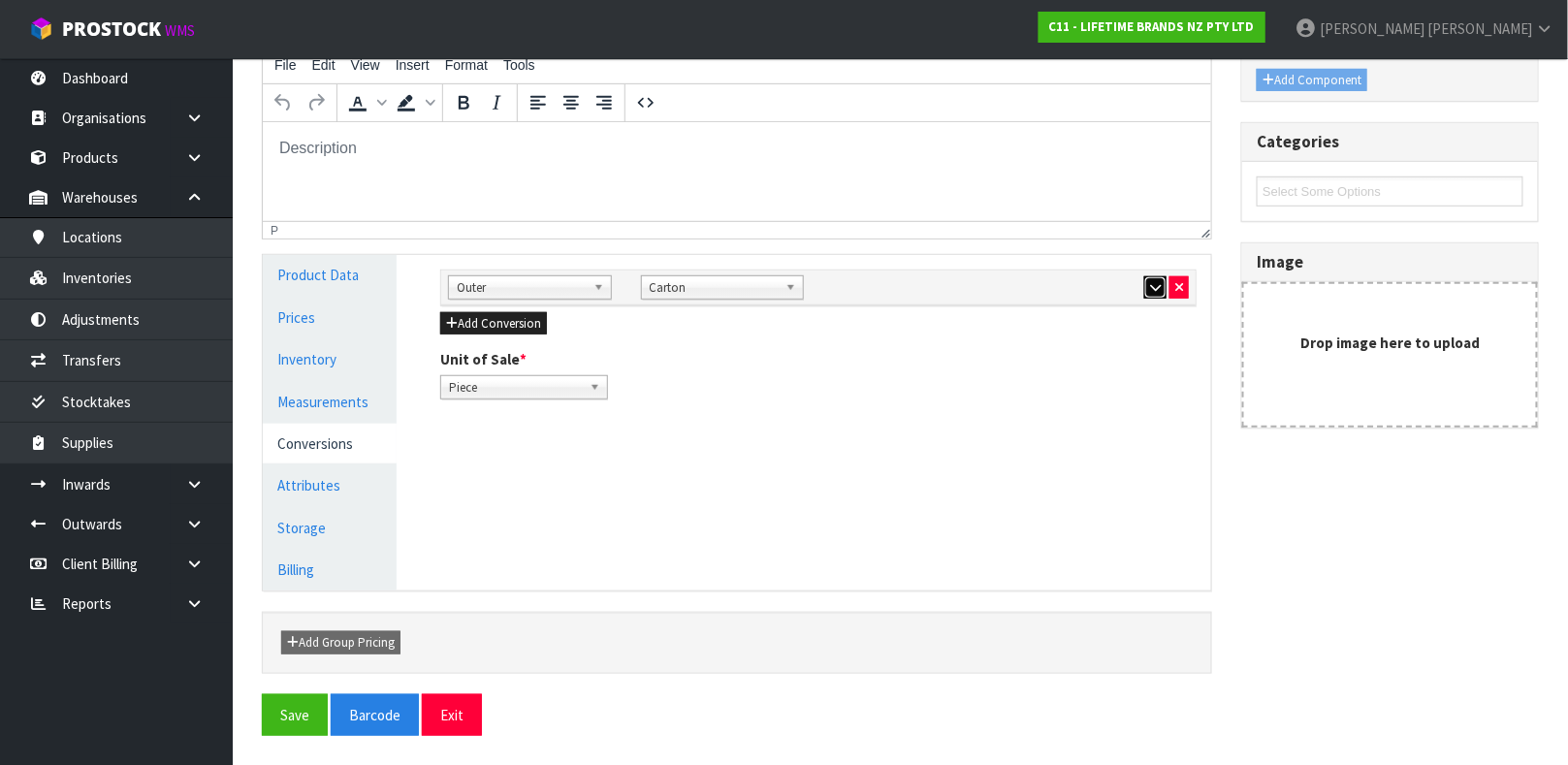
click at [1144, 286] on button "button" at bounding box center [1155, 288] width 23 height 24
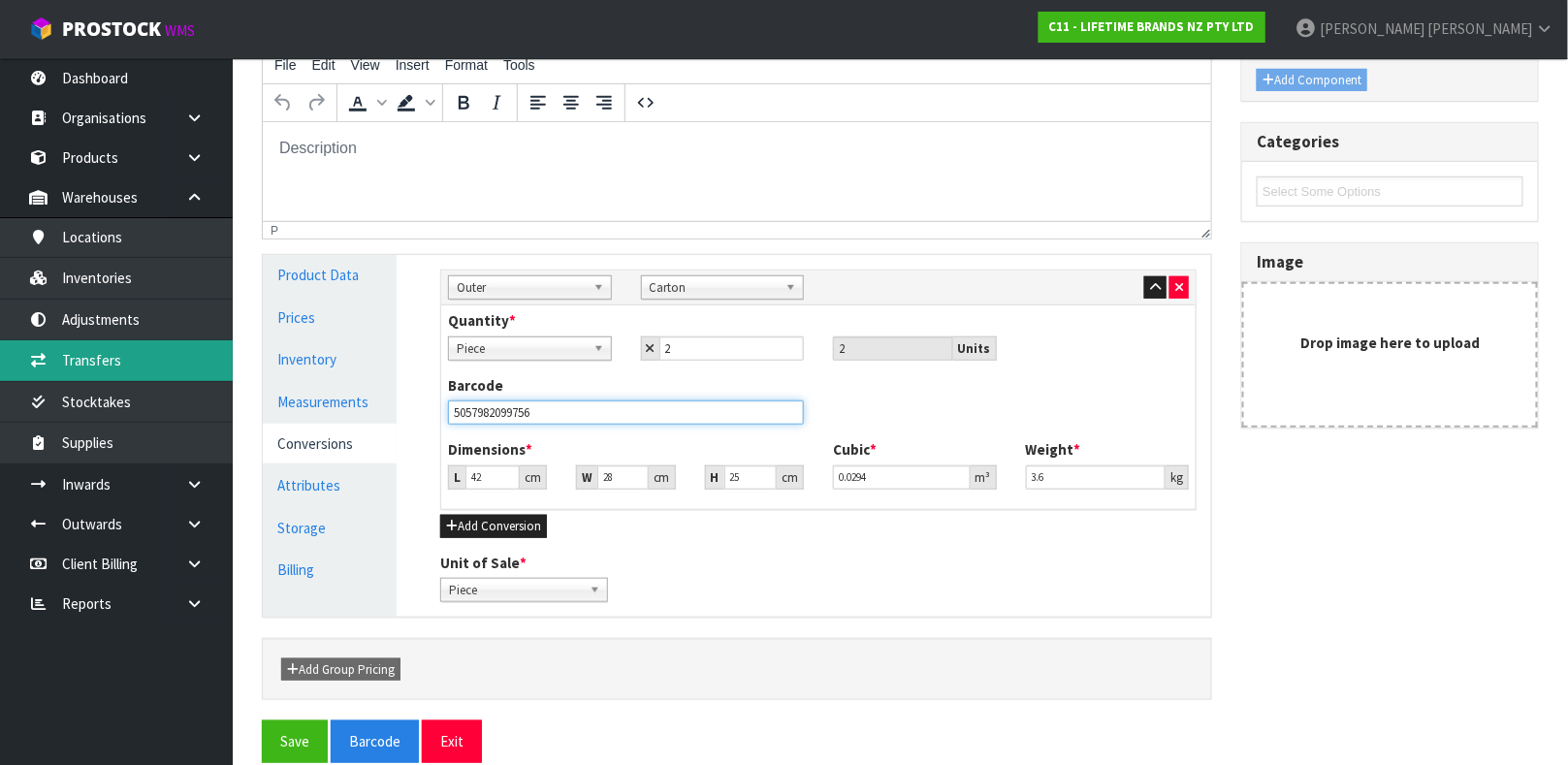
drag, startPoint x: 535, startPoint y: 410, endPoint x: 83, endPoint y: 351, distance: 455.8
click at [83, 351] on body "Toggle navigation ProStock WMS C11 - LIFETIME BRANDS NZ PTY LTD [PERSON_NAME] L…" at bounding box center [784, 46] width 1568 height 765
type input "15057982099753"
click at [262, 721] on button "Save" at bounding box center [294, 741] width 66 height 41
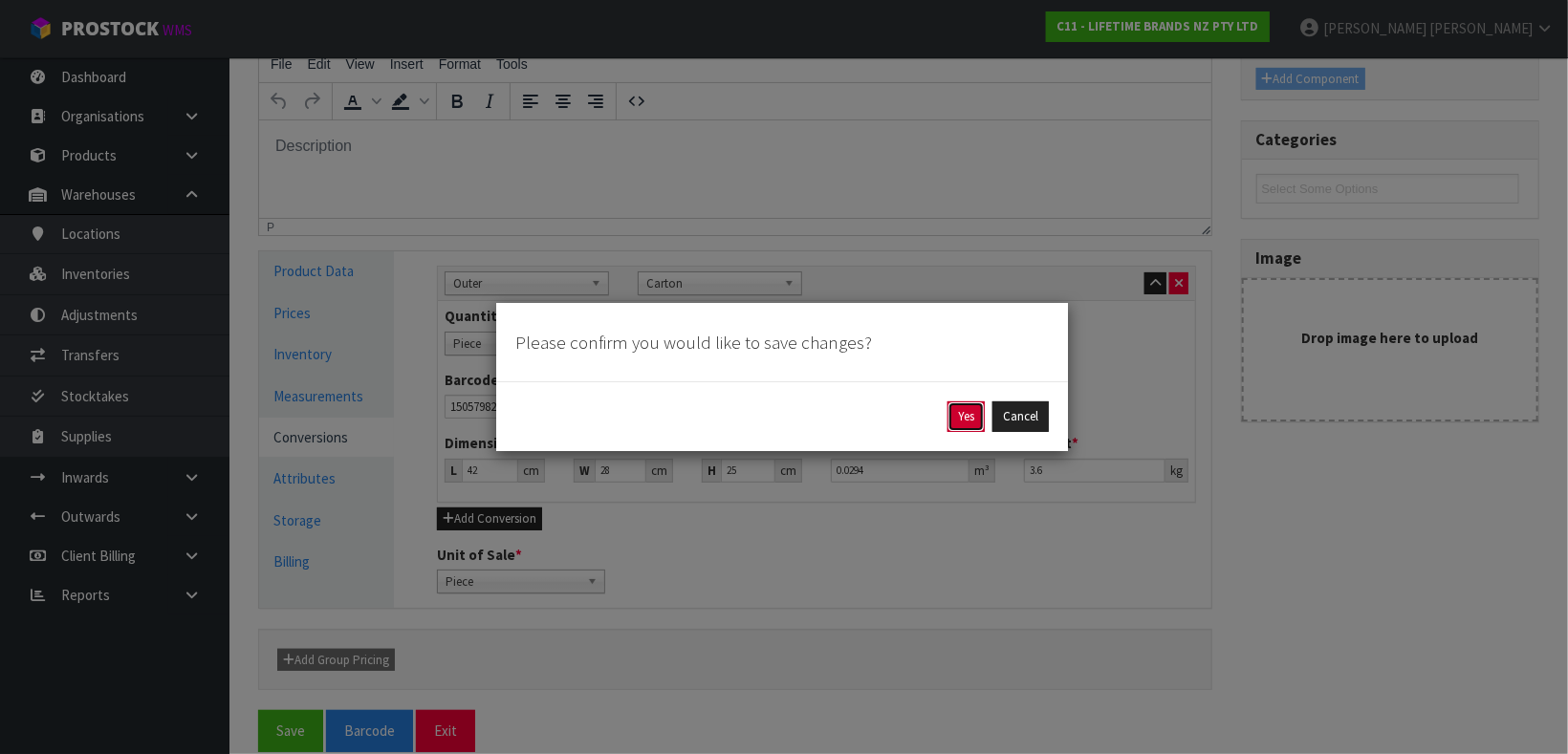
click at [963, 408] on button "Yes" at bounding box center [966, 417] width 37 height 31
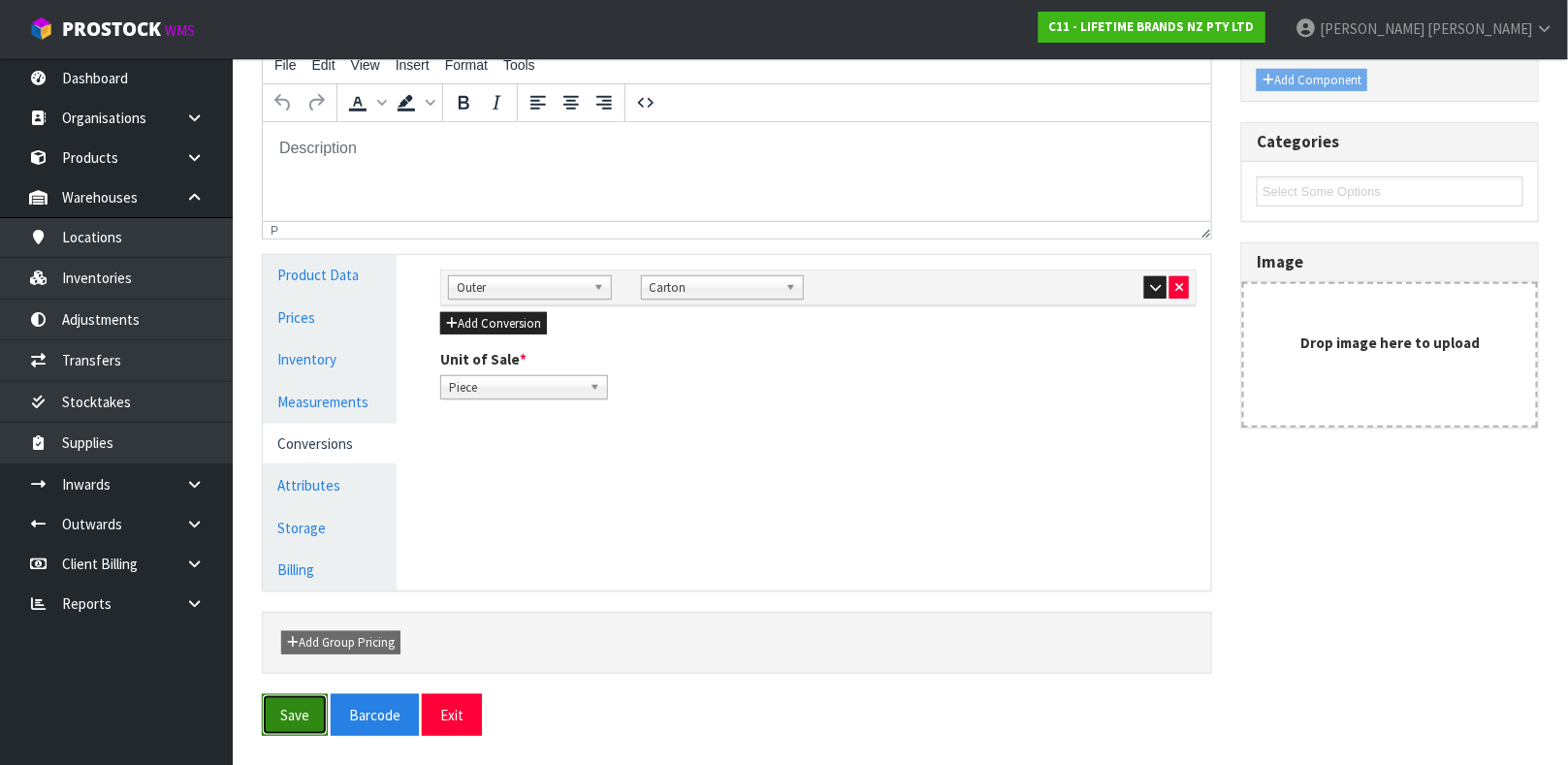
click at [319, 697] on button "Save" at bounding box center [294, 715] width 66 height 41
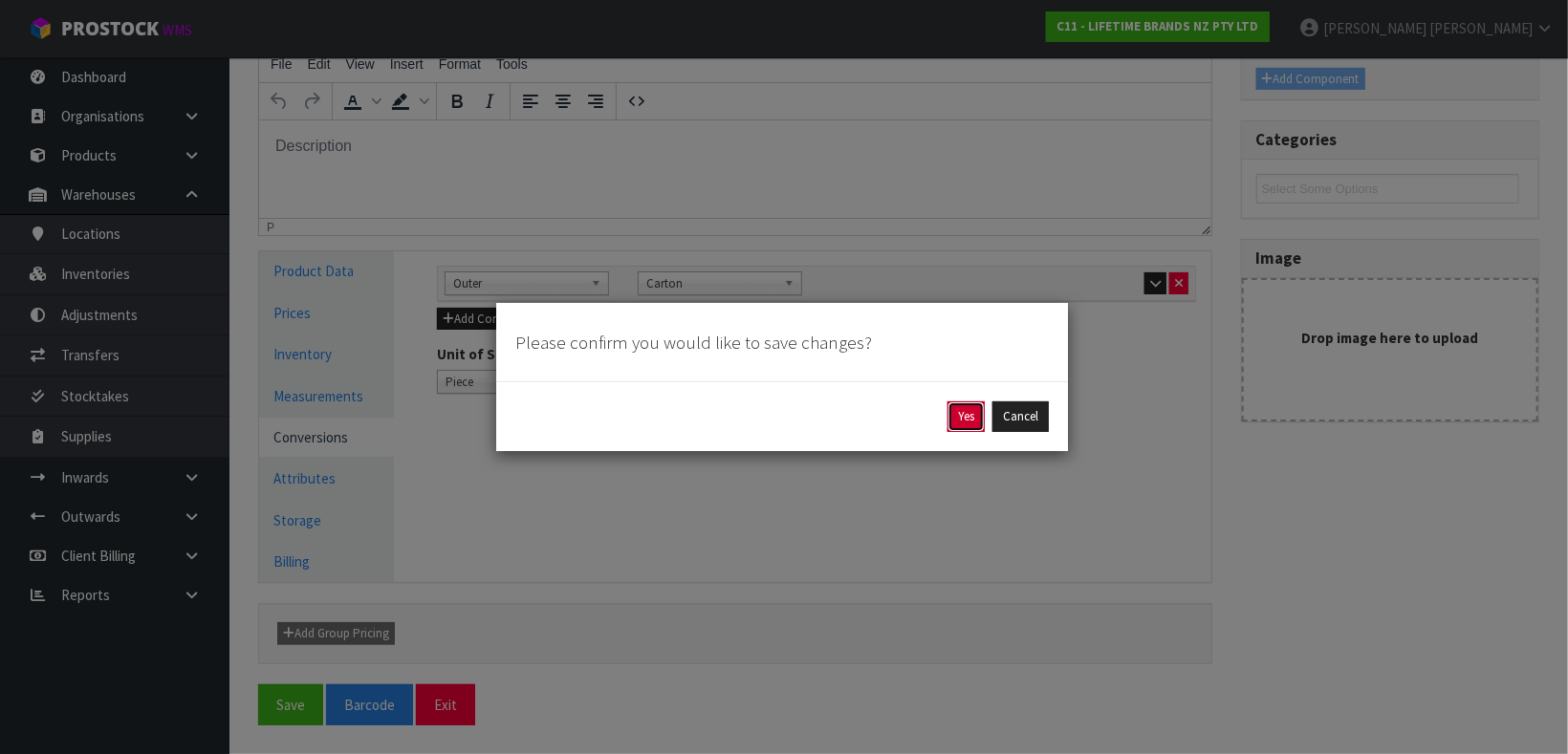
click at [951, 413] on button "Yes" at bounding box center [966, 417] width 37 height 31
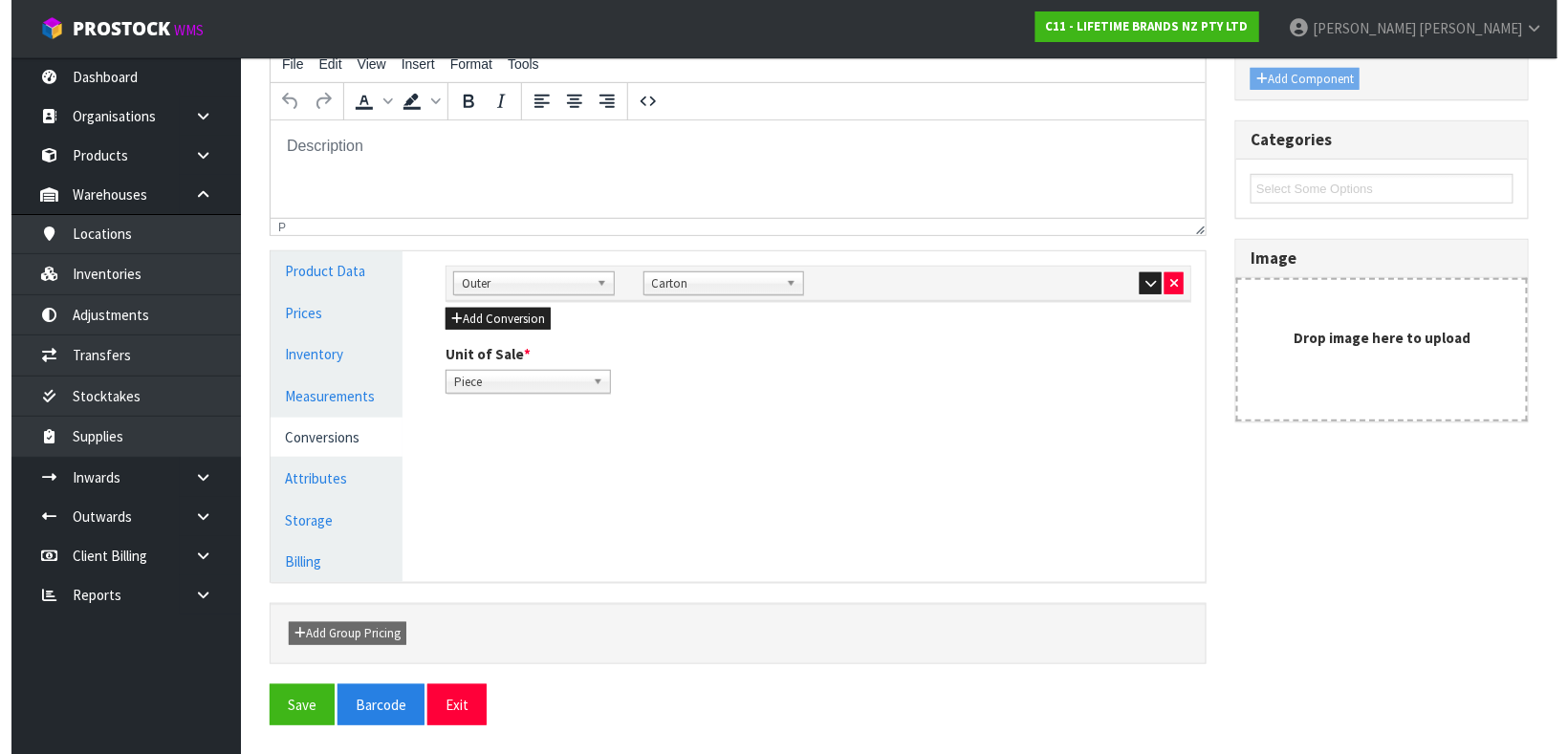
scroll to position [0, 0]
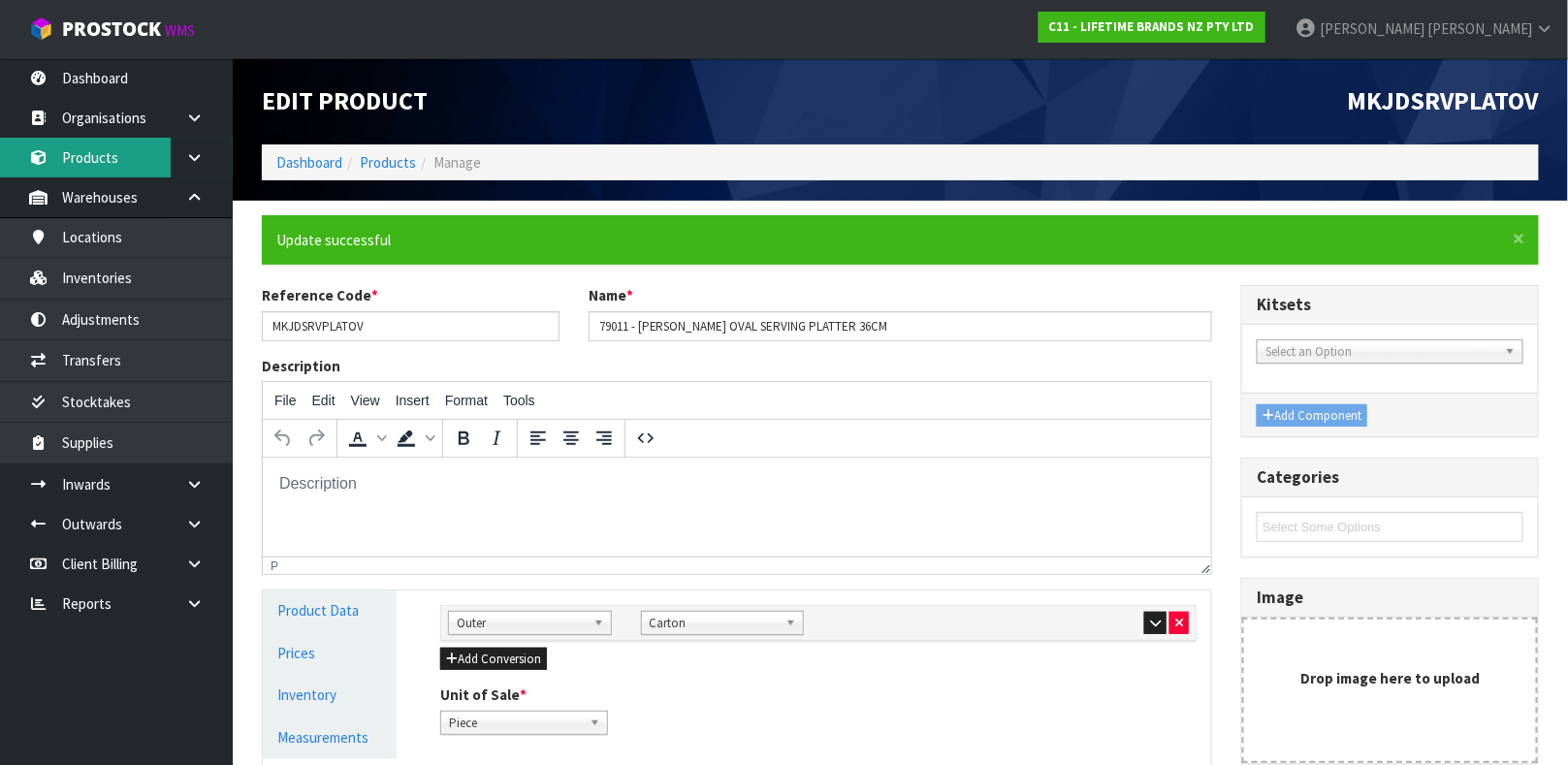
click at [96, 161] on link "Products" at bounding box center [116, 158] width 232 height 39
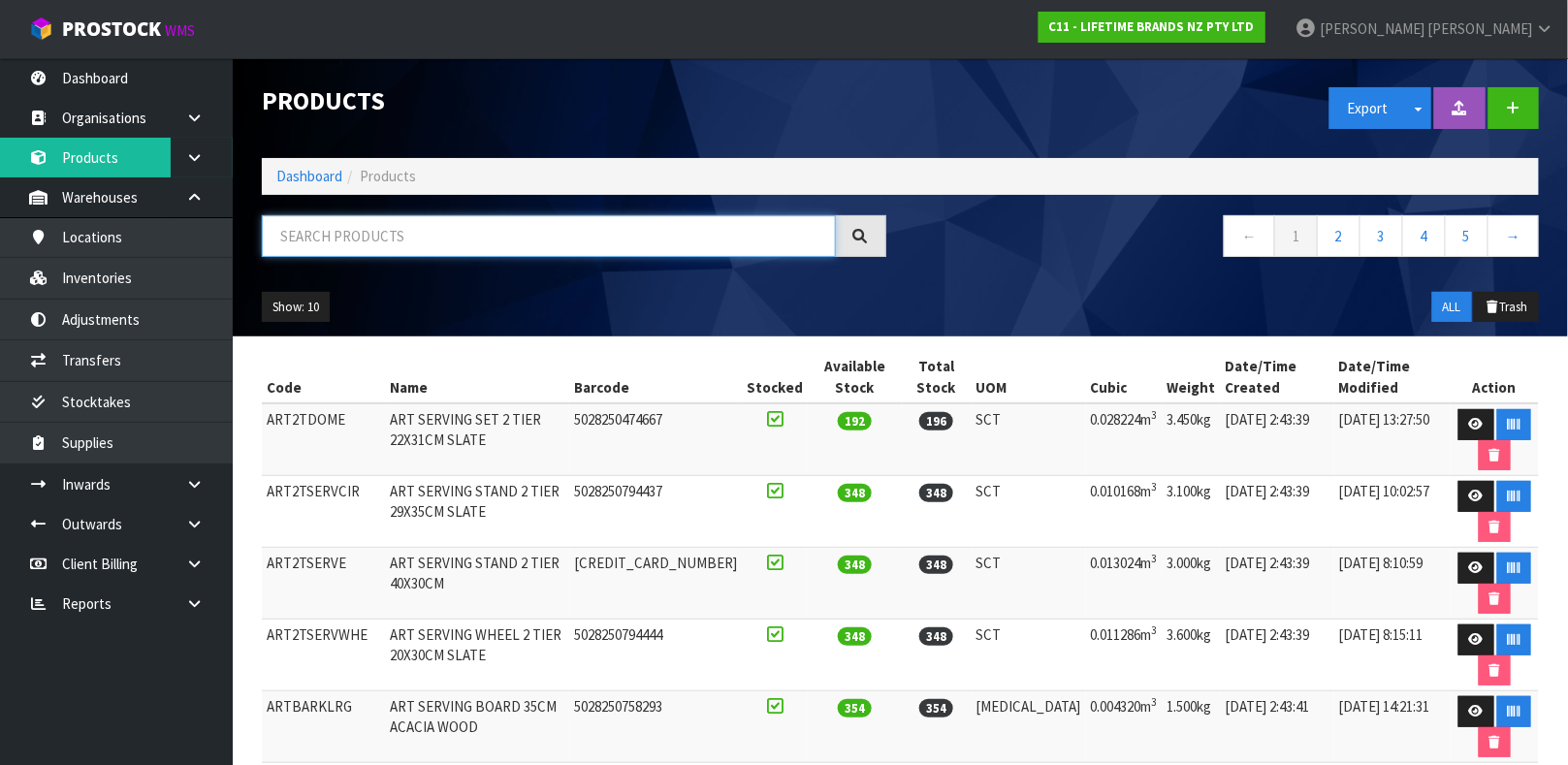
click at [334, 237] on input "text" at bounding box center [549, 236] width 574 height 41
type input "15057982099753"
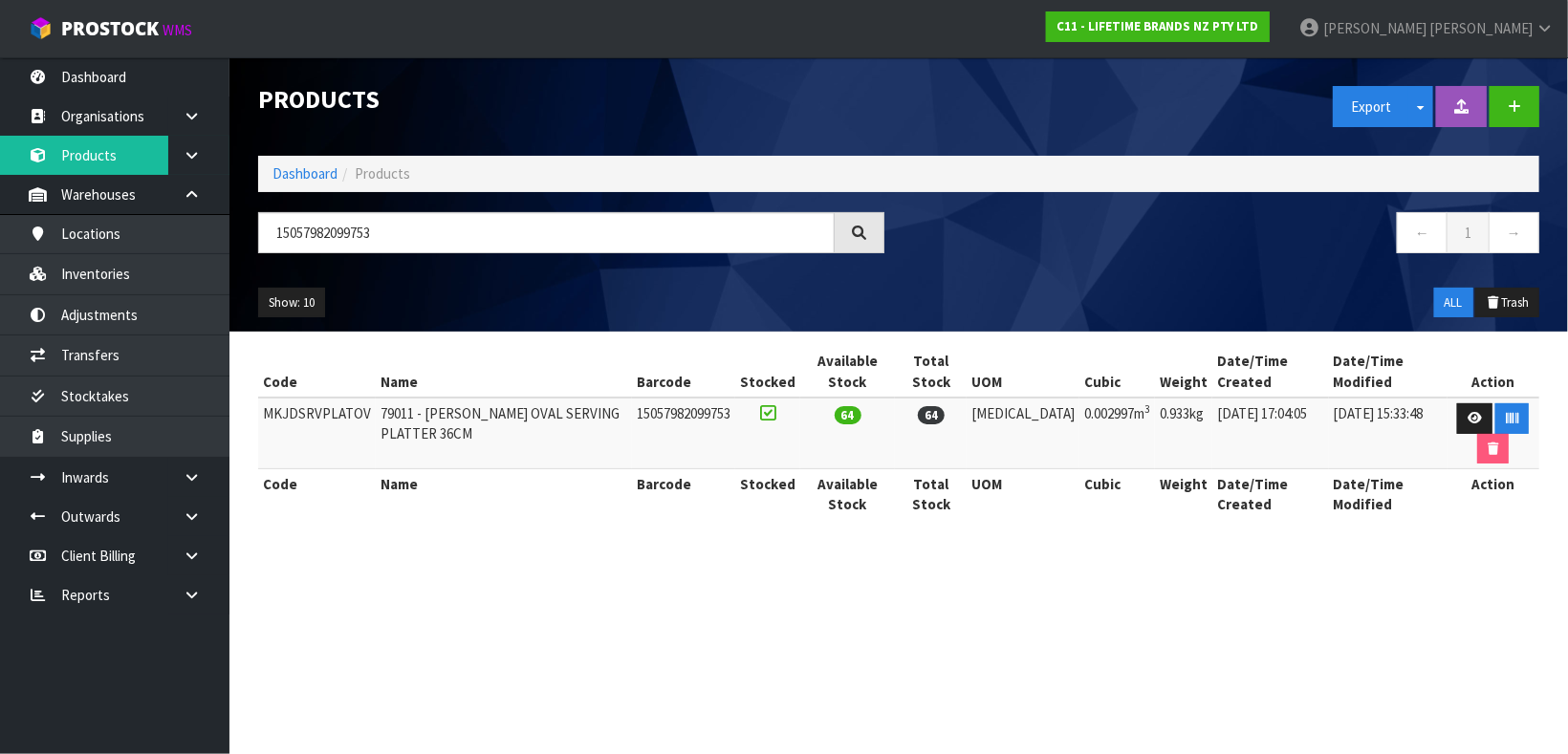
click at [725, 664] on section "Products Export Split button! SOH Summary Measurements Dangerous Goods Import P…" at bounding box center [784, 377] width 1568 height 754
